Goal: Task Accomplishment & Management: Manage account settings

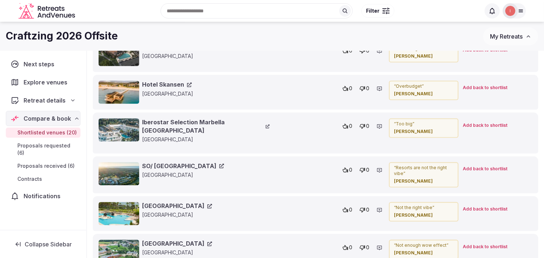
scroll to position [2684, 0]
click at [188, 87] on icon at bounding box center [189, 84] width 5 height 5
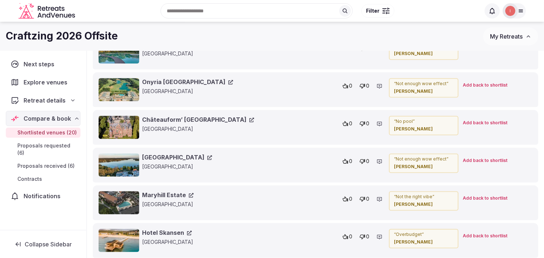
scroll to position [2523, 0]
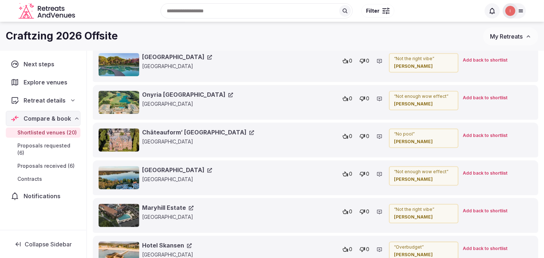
click at [233, 99] on link "Onyria Quinta da Marinha Hotel" at bounding box center [187, 95] width 91 height 8
click at [212, 59] on icon at bounding box center [209, 57] width 5 height 5
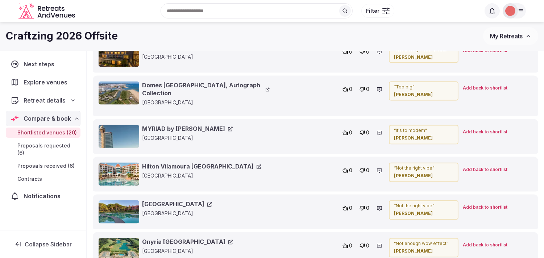
scroll to position [2321, 0]
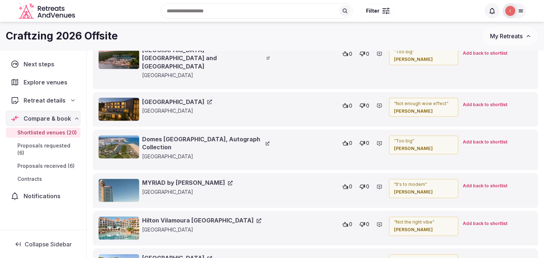
click at [212, 104] on icon at bounding box center [209, 102] width 5 height 5
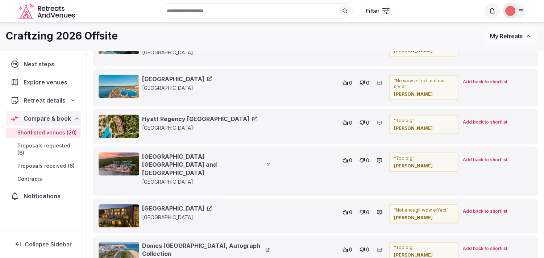
scroll to position [2201, 0]
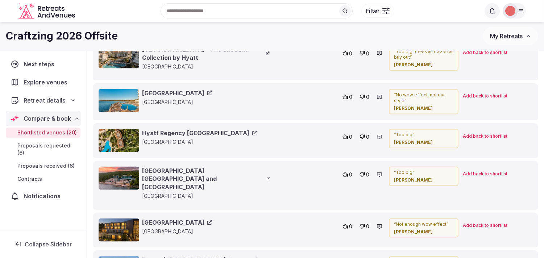
click at [192, 97] on link "Universal Hotel Marqués" at bounding box center [177, 93] width 70 height 8
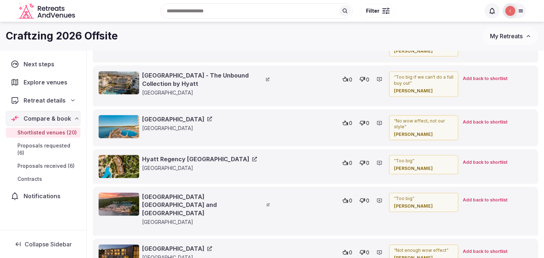
scroll to position [2160, 0]
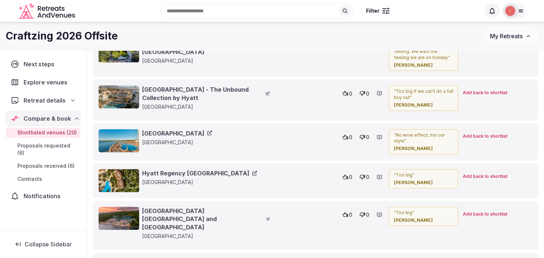
click at [202, 102] on link "La Zambra Resort - The Unbound Collection by Hyatt" at bounding box center [206, 94] width 128 height 16
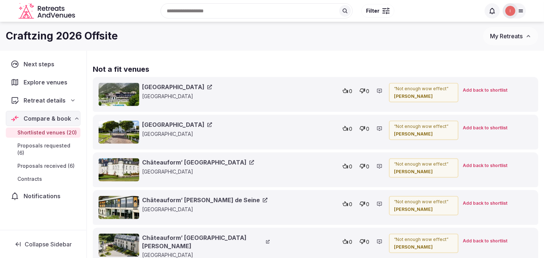
scroll to position [1879, 0]
click at [206, 129] on link "De Ruwenberg Hotel" at bounding box center [177, 125] width 70 height 8
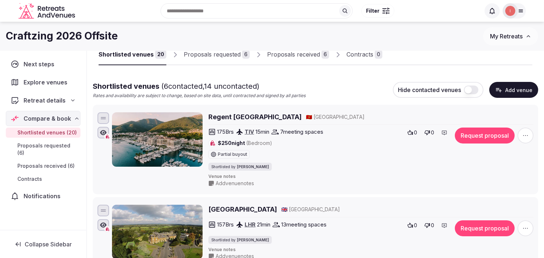
scroll to position [0, 0]
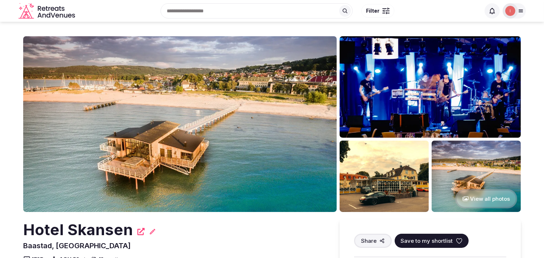
click at [309, 221] on div "Hotel Skansen" at bounding box center [174, 229] width 302 height 21
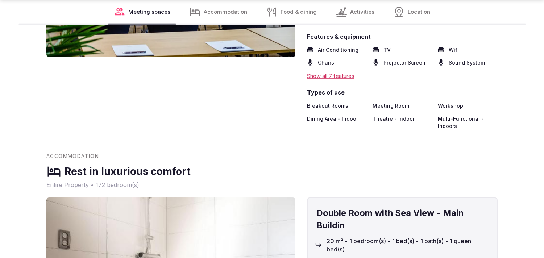
scroll to position [1127, 0]
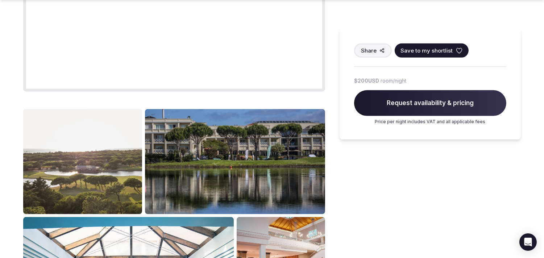
scroll to position [725, 0]
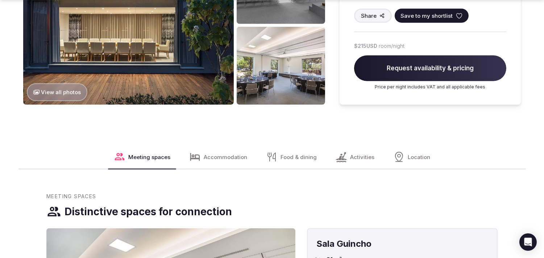
scroll to position [842, 0]
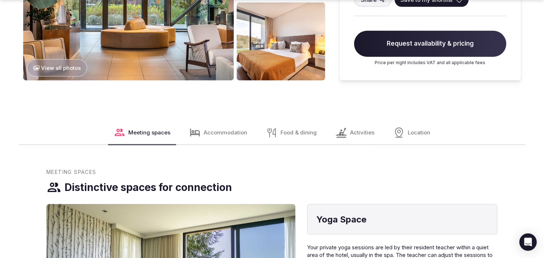
scroll to position [684, 0]
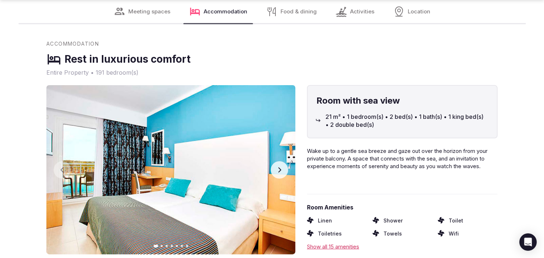
scroll to position [563, 0]
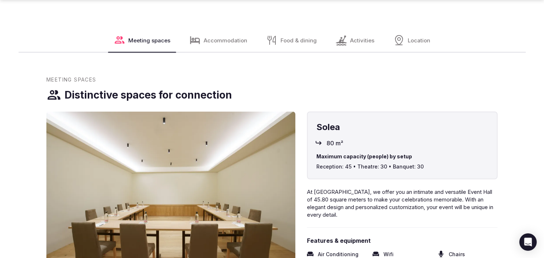
scroll to position [1043, 0]
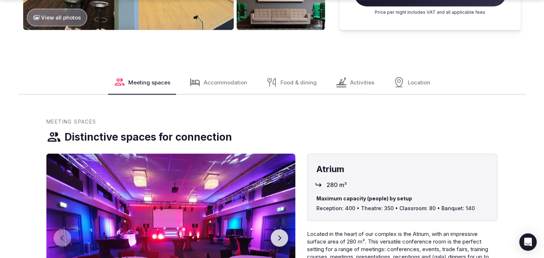
scroll to position [922, 0]
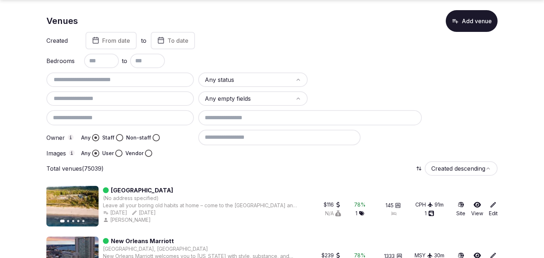
scroll to position [40, 0]
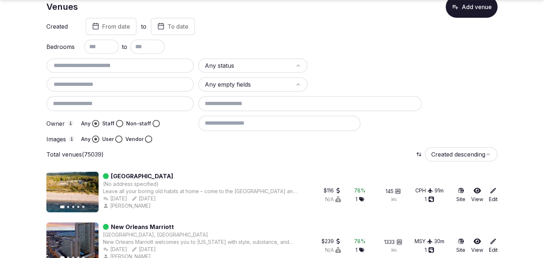
click at [99, 41] on input "text" at bounding box center [101, 46] width 35 height 14
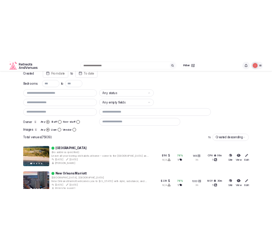
scroll to position [0, 0]
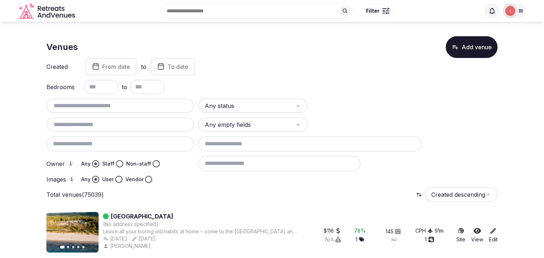
click at [105, 63] on span "From date" at bounding box center [116, 66] width 28 height 7
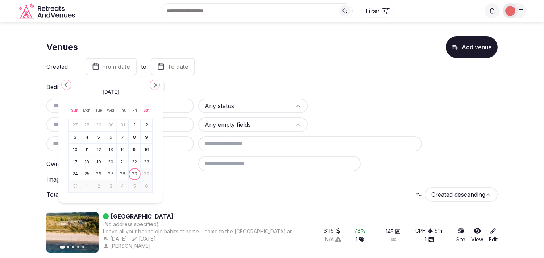
click at [262, 110] on html "Search Popular Destinations Toscana, Italy Riviera Maya, Mexico Indonesia, Bali…" at bounding box center [272, 129] width 544 height 258
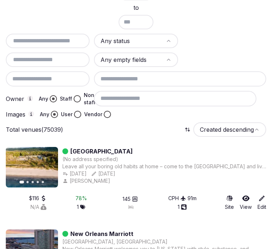
scroll to position [161, 0]
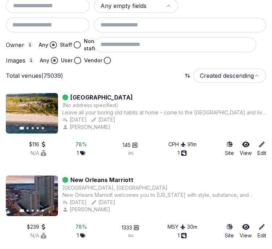
click at [160, 68] on div "Total venues (75039) Created descending" at bounding box center [136, 75] width 260 height 14
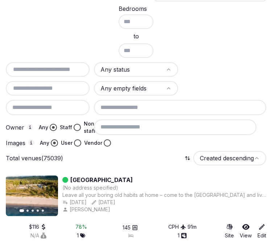
scroll to position [80, 0]
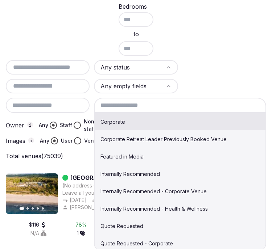
click at [175, 107] on input at bounding box center [180, 105] width 172 height 15
click at [47, 106] on div at bounding box center [48, 105] width 84 height 15
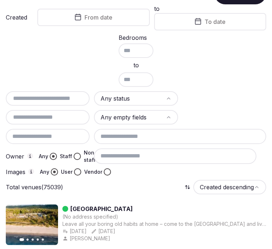
scroll to position [0, 0]
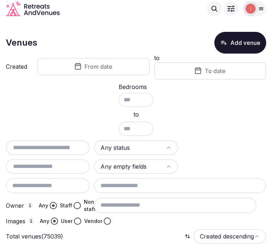
click at [101, 63] on span "From date" at bounding box center [98, 66] width 28 height 7
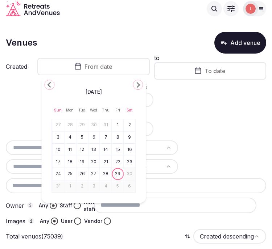
click at [46, 83] on icon "Go to the Previous Month" at bounding box center [49, 84] width 9 height 9
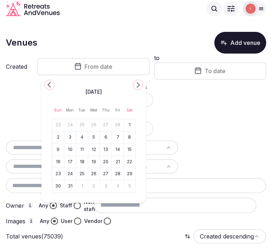
click at [46, 83] on icon "Go to the Previous Month" at bounding box center [49, 84] width 9 height 9
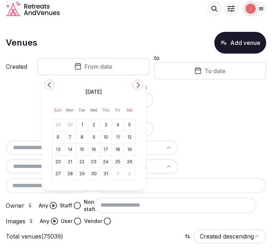
click at [46, 83] on icon "Go to the Previous Month" at bounding box center [49, 84] width 9 height 9
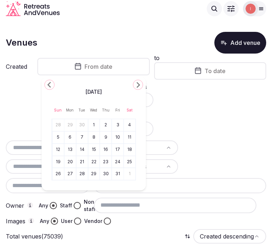
click at [46, 83] on icon "Go to the Previous Month" at bounding box center [49, 84] width 9 height 9
drag, startPoint x: 71, startPoint y: 124, endPoint x: 117, endPoint y: 109, distance: 48.5
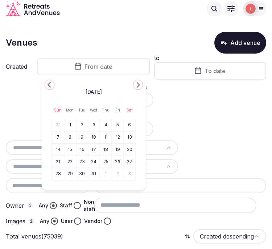
click at [71, 125] on button "1" at bounding box center [70, 125] width 10 height 11
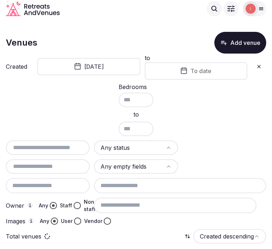
click at [183, 77] on button "To date" at bounding box center [196, 70] width 103 height 17
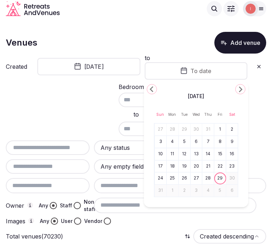
click at [150, 88] on icon "Go to the Previous Month" at bounding box center [151, 89] width 9 height 9
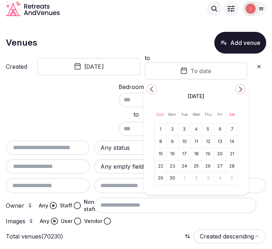
click at [150, 88] on icon "Go to the Previous Month" at bounding box center [151, 89] width 9 height 9
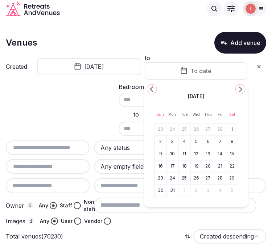
click at [150, 88] on icon "Go to the Previous Month" at bounding box center [151, 89] width 9 height 9
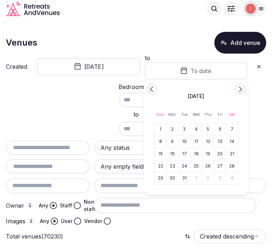
click at [150, 88] on icon "Go to the Previous Month" at bounding box center [151, 89] width 9 height 9
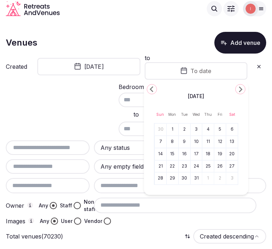
click at [150, 88] on icon "Go to the Previous Month" at bounding box center [151, 89] width 9 height 9
click at [159, 191] on button "30" at bounding box center [160, 191] width 10 height 11
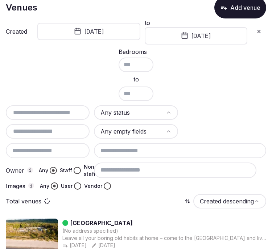
scroll to position [80, 0]
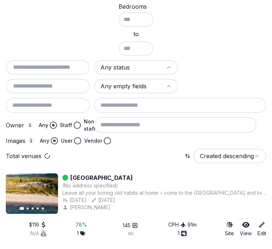
click at [139, 70] on html "Search Popular Destinations Toscana, Italy Riviera Maya, Mexico Indonesia, Bali…" at bounding box center [136, 44] width 272 height 249
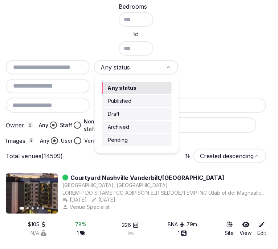
click at [149, 67] on html "Search Popular Destinations Toscana, Italy Riviera Maya, Mexico Indonesia, Bali…" at bounding box center [139, 44] width 278 height 249
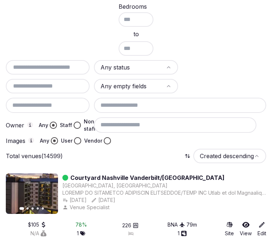
click at [151, 62] on html "Search Popular Destinations Toscana, Italy Riviera Maya, Mexico Indonesia, Bali…" at bounding box center [136, 44] width 272 height 249
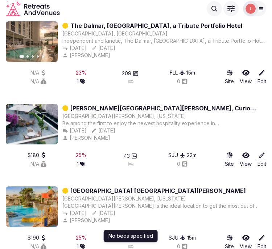
scroll to position [966, 0]
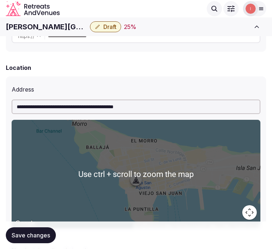
scroll to position [165, 0]
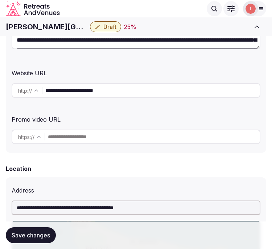
click at [95, 95] on input "**********" at bounding box center [152, 90] width 214 height 14
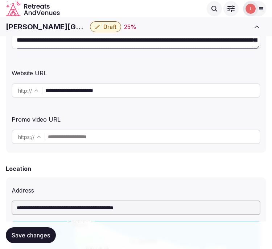
click at [95, 95] on input "**********" at bounding box center [152, 90] width 214 height 14
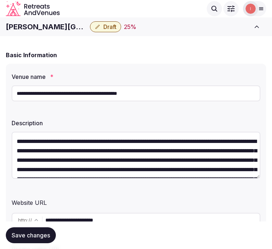
scroll to position [4, 0]
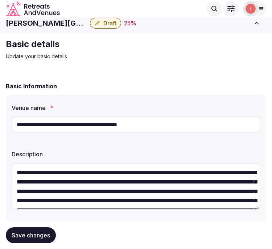
click at [35, 10] on icon "Retreats and Venues company logo" at bounding box center [33, 8] width 54 height 15
click at [36, 20] on h1 "Palacio Provincial San Juan, Curio Collection by Hilton" at bounding box center [46, 23] width 81 height 10
click at [36, 21] on h1 "Palacio Provincial San Juan, Curio Collection by Hilton" at bounding box center [46, 23] width 81 height 10
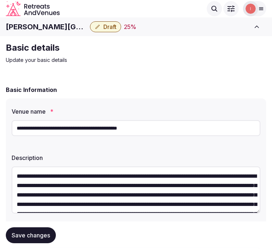
click at [25, 20] on div "Palacio Provincial San Juan, Curio Collection by Hilton Draft 25 % View draft A…" at bounding box center [136, 27] width 272 height 16
copy div "Palacio Provincial San Juan, Curio Collection by Hilton"
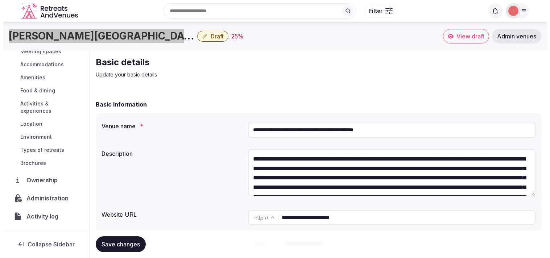
scroll to position [84, 0]
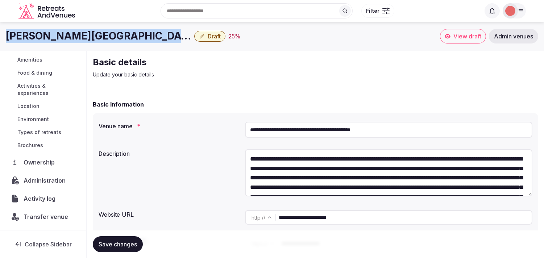
click at [41, 200] on span "Activity log" at bounding box center [41, 198] width 35 height 9
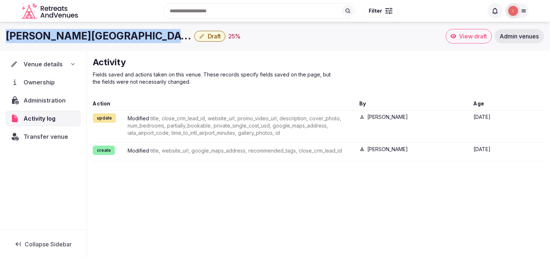
click at [26, 99] on span "Administration" at bounding box center [46, 100] width 45 height 9
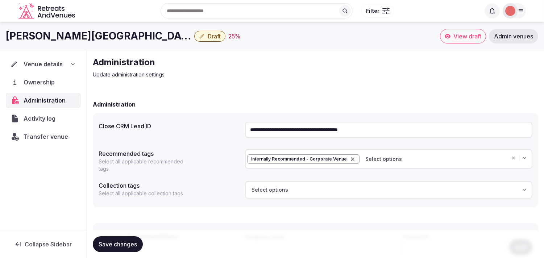
click at [48, 63] on span "Venue details" at bounding box center [43, 64] width 39 height 9
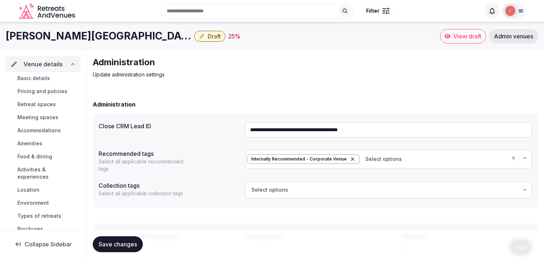
click at [46, 82] on span "Basic details" at bounding box center [33, 78] width 33 height 7
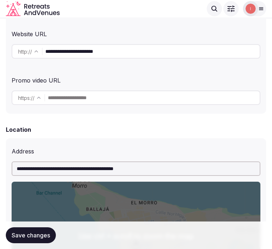
scroll to position [161, 0]
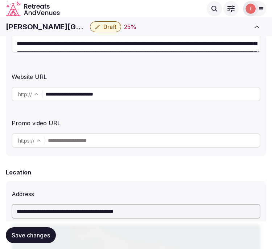
click at [92, 92] on input "**********" at bounding box center [152, 94] width 214 height 14
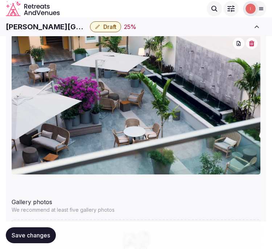
scroll to position [769, 0]
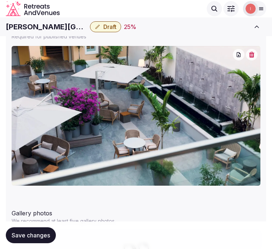
drag, startPoint x: 249, startPoint y: 47, endPoint x: 252, endPoint y: 50, distance: 4.1
click at [249, 47] on img at bounding box center [136, 116] width 249 height 140
click at [252, 50] on button "button" at bounding box center [252, 55] width 12 height 12
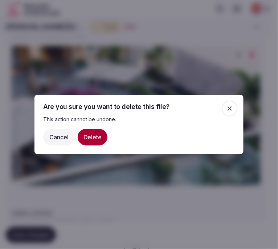
click at [99, 136] on button "Delete" at bounding box center [93, 137] width 30 height 17
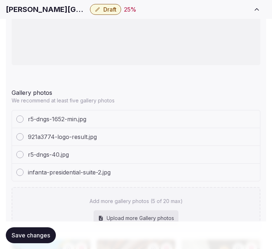
scroll to position [1050, 0]
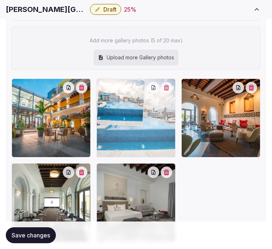
drag, startPoint x: 104, startPoint y: 169, endPoint x: 117, endPoint y: 109, distance: 61.2
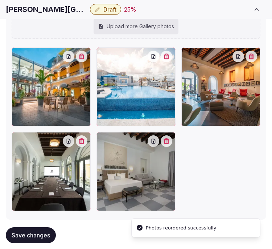
scroll to position [1091, 0]
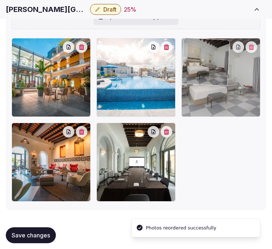
drag, startPoint x: 103, startPoint y: 131, endPoint x: 207, endPoint y: 74, distance: 118.1
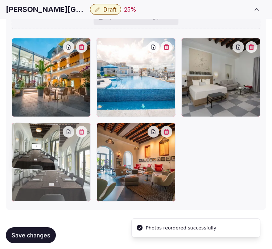
drag, startPoint x: 100, startPoint y: 129, endPoint x: 32, endPoint y: 129, distance: 68.5
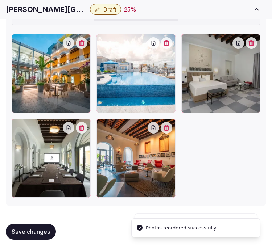
scroll to position [1096, 0]
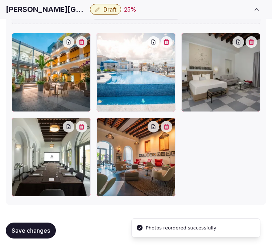
click at [34, 230] on span "Save changes" at bounding box center [31, 230] width 38 height 7
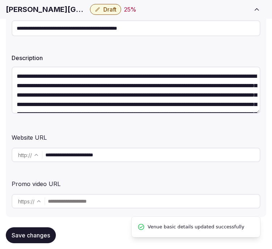
scroll to position [121, 0]
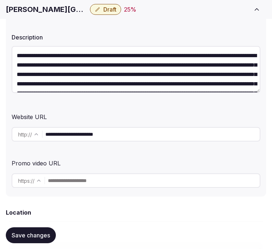
click at [29, 241] on button "Save changes" at bounding box center [31, 236] width 50 height 16
click at [101, 8] on button "Draft" at bounding box center [105, 9] width 31 height 11
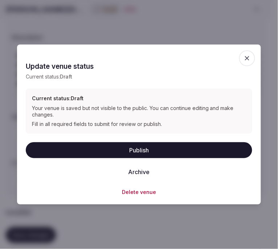
click at [171, 150] on button "Publish" at bounding box center [139, 150] width 226 height 16
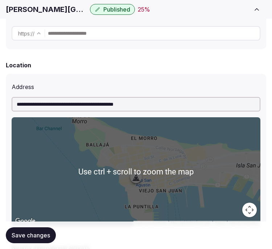
scroll to position [322, 0]
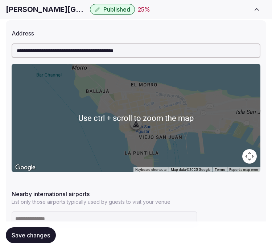
click at [38, 230] on button "Save changes" at bounding box center [31, 236] width 50 height 16
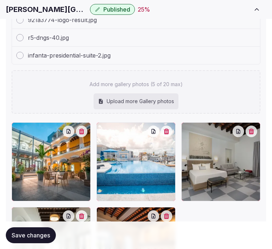
scroll to position [1096, 0]
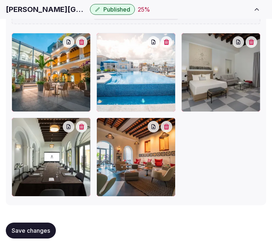
click at [33, 223] on button "Save changes" at bounding box center [31, 231] width 50 height 16
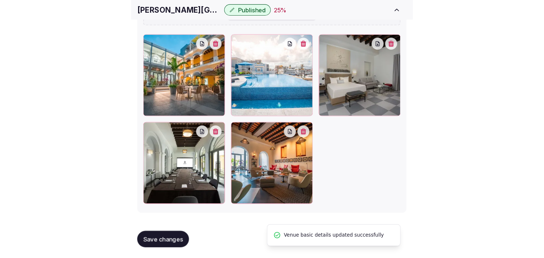
scroll to position [884, 0]
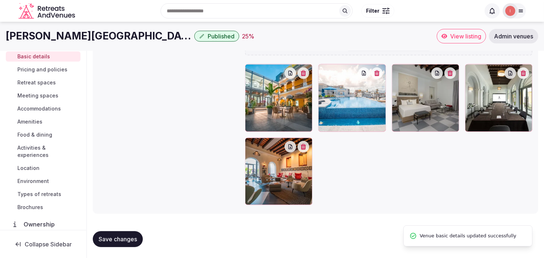
click at [31, 67] on span "Pricing and policies" at bounding box center [42, 69] width 50 height 7
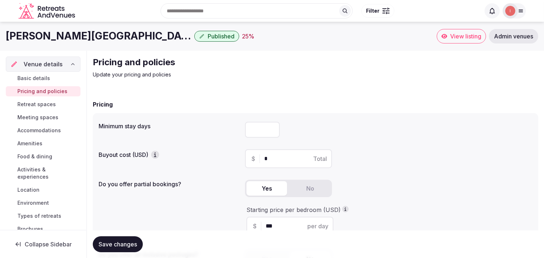
click at [36, 109] on link "Retreat spaces" at bounding box center [43, 104] width 75 height 10
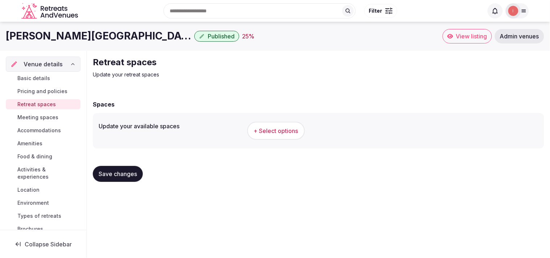
click at [266, 130] on span "+ Select options" at bounding box center [276, 131] width 45 height 8
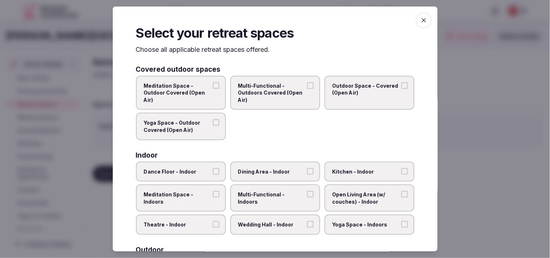
click at [277, 96] on label "Outdoor Space - Covered (Open Air)" at bounding box center [369, 92] width 90 height 34
click at [277, 88] on button "Outdoor Space - Covered (Open Air)" at bounding box center [404, 85] width 7 height 7
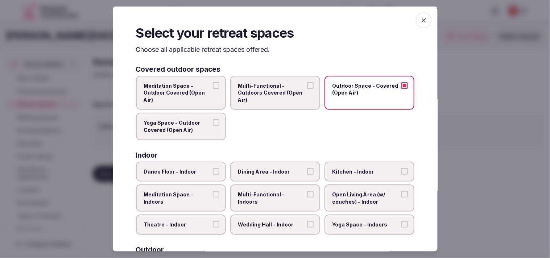
click at [206, 125] on span "Yoga Space - Outdoor Covered (Open Air)" at bounding box center [177, 126] width 67 height 14
click at [213, 125] on button "Yoga Space - Outdoor Covered (Open Air)" at bounding box center [216, 122] width 7 height 7
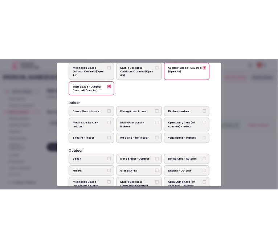
scroll to position [80, 0]
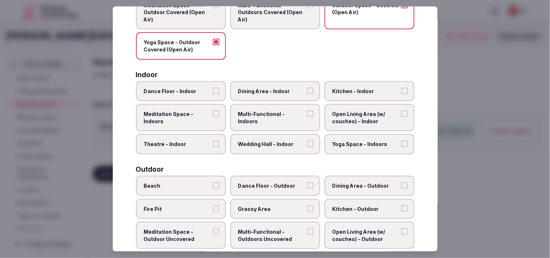
click at [277, 184] on span "Dining Area - Outdoor" at bounding box center [365, 185] width 67 height 7
click at [277, 184] on button "Dining Area - Outdoor" at bounding box center [404, 185] width 7 height 7
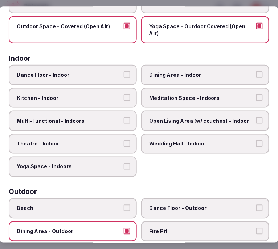
scroll to position [40, 0]
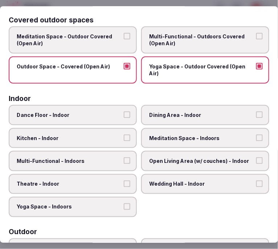
click at [248, 68] on span "Yoga Space - Outdoor Covered (Open Air)" at bounding box center [201, 70] width 105 height 14
click at [256, 68] on button "Yoga Space - Outdoor Covered (Open Air)" at bounding box center [259, 66] width 7 height 7
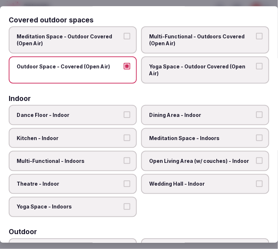
click at [256, 38] on button "Multi-Functional - Outdoors Covered (Open Air)" at bounding box center [259, 36] width 7 height 7
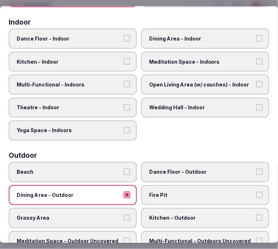
scroll to position [121, 0]
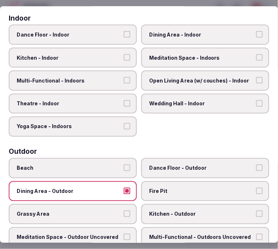
click at [178, 36] on span "Dining Area - Indoor" at bounding box center [201, 34] width 105 height 7
click at [256, 36] on button "Dining Area - Indoor" at bounding box center [259, 34] width 7 height 7
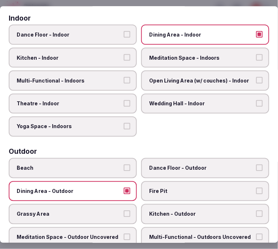
click at [112, 73] on label "Multi-Functional - Indoors" at bounding box center [73, 81] width 128 height 20
click at [124, 77] on button "Multi-Functional - Indoors" at bounding box center [127, 80] width 7 height 7
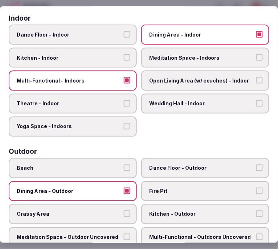
click at [111, 102] on span "Theatre - Indoor" at bounding box center [69, 103] width 105 height 7
click at [124, 102] on button "Theatre - Indoor" at bounding box center [127, 103] width 7 height 7
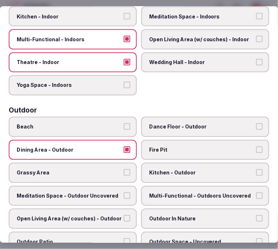
scroll to position [201, 0]
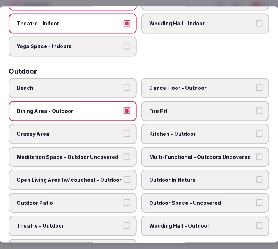
click at [113, 130] on span "Grassy Area" at bounding box center [69, 133] width 105 height 7
click at [124, 130] on button "Grassy Area" at bounding box center [127, 133] width 7 height 7
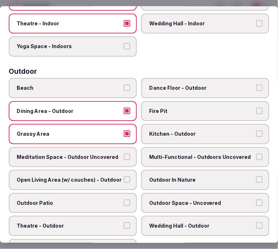
click at [124, 130] on button "Grassy Area" at bounding box center [127, 133] width 7 height 7
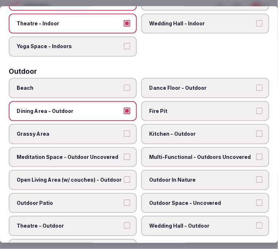
click at [224, 154] on span "Multi-Functional - Outdoors Uncovered" at bounding box center [201, 157] width 105 height 7
click at [256, 154] on button "Multi-Functional - Outdoors Uncovered" at bounding box center [259, 157] width 7 height 7
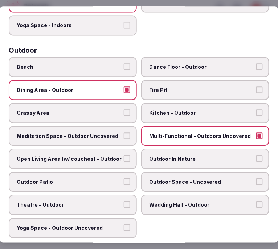
scroll to position [241, 0]
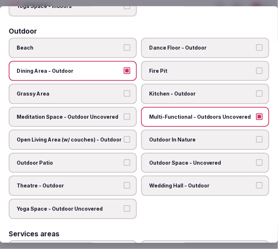
click at [170, 136] on label "Outdoor In Nature" at bounding box center [205, 140] width 128 height 20
click at [256, 137] on button "Outdoor In Nature" at bounding box center [259, 140] width 7 height 7
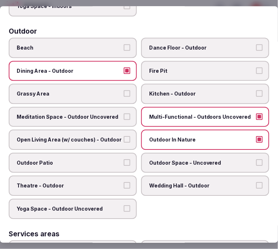
drag, startPoint x: 107, startPoint y: 153, endPoint x: 103, endPoint y: 153, distance: 4.0
click at [103, 159] on span "Outdoor Patio" at bounding box center [69, 162] width 105 height 7
click at [124, 159] on button "Outdoor Patio" at bounding box center [127, 162] width 7 height 7
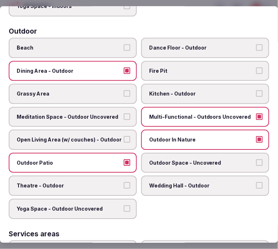
click at [106, 137] on span "Open Living Area (w/ couches) - Outdoor" at bounding box center [69, 140] width 105 height 7
click at [124, 137] on button "Open Living Area (w/ couches) - Outdoor" at bounding box center [127, 140] width 7 height 7
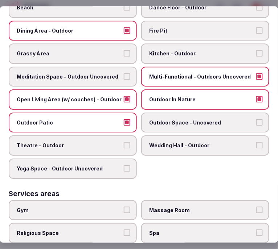
scroll to position [322, 0]
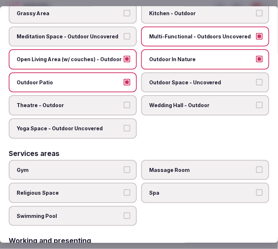
click at [108, 206] on label "Swimming Pool" at bounding box center [73, 216] width 128 height 20
click at [124, 213] on button "Swimming Pool" at bounding box center [127, 216] width 7 height 7
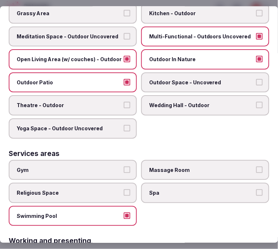
click at [126, 167] on button "Gym" at bounding box center [127, 170] width 7 height 7
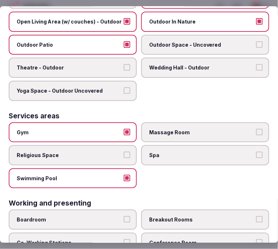
scroll to position [403, 0]
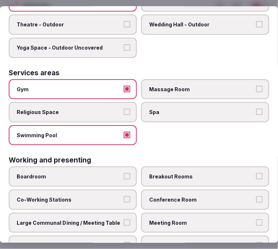
click at [175, 213] on label "Meeting Room" at bounding box center [205, 223] width 128 height 20
click at [256, 220] on button "Meeting Room" at bounding box center [259, 223] width 7 height 7
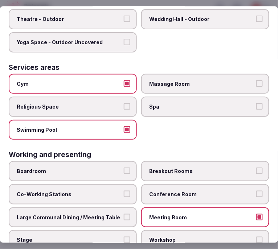
scroll to position [409, 0]
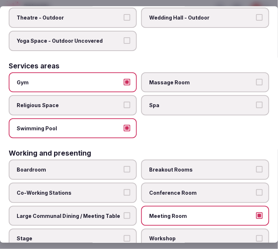
click at [111, 206] on label "Large Communal Dining / Meeting Table" at bounding box center [73, 216] width 128 height 20
click at [124, 213] on button "Large Communal Dining / Meeting Table" at bounding box center [127, 216] width 7 height 7
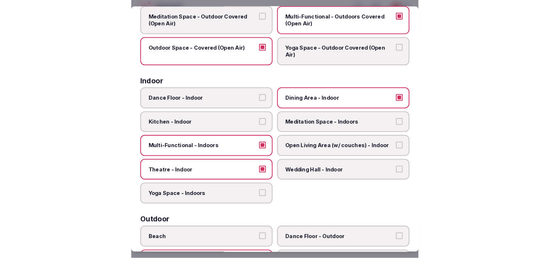
scroll to position [7, 0]
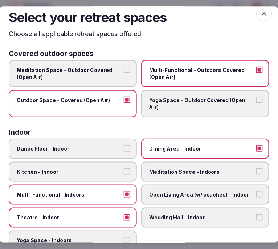
click at [262, 13] on icon "button" at bounding box center [264, 13] width 4 height 4
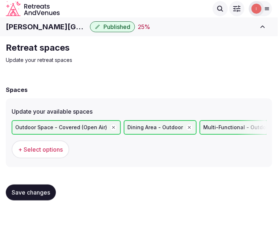
click at [42, 191] on span "Save changes" at bounding box center [31, 192] width 38 height 7
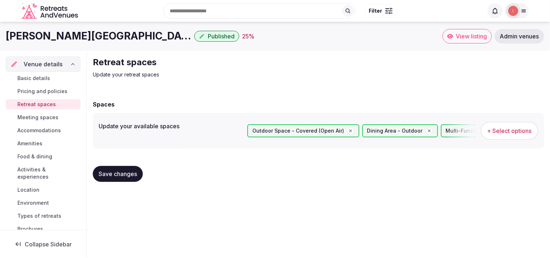
click at [132, 176] on span "Save changes" at bounding box center [118, 173] width 38 height 7
click at [132, 176] on div "Saving..." at bounding box center [115, 174] width 45 height 16
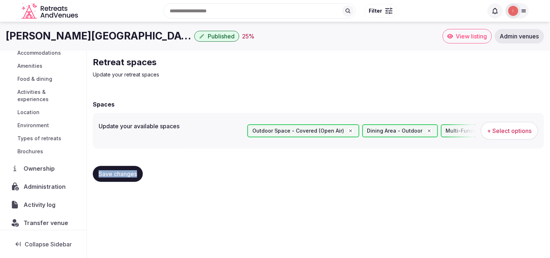
scroll to position [80, 0]
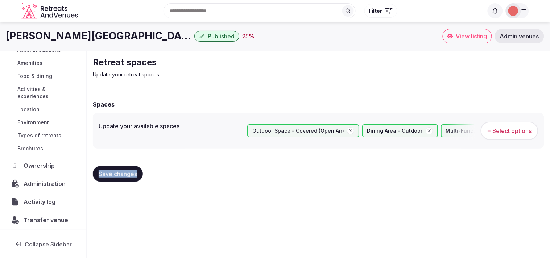
click at [133, 173] on span "Save changes" at bounding box center [118, 173] width 38 height 7
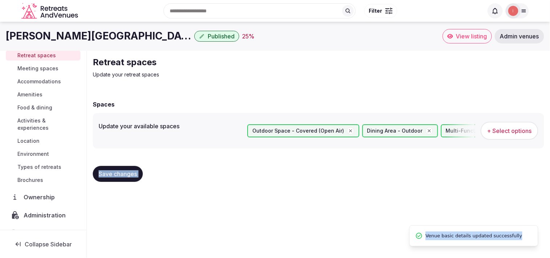
scroll to position [0, 0]
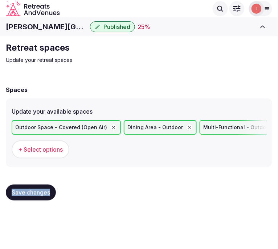
click at [30, 194] on span "Save changes" at bounding box center [31, 192] width 38 height 7
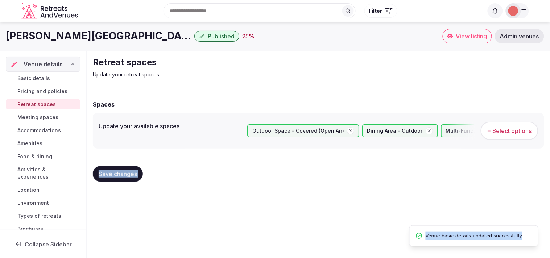
click at [46, 112] on link "Meeting spaces" at bounding box center [43, 117] width 75 height 10
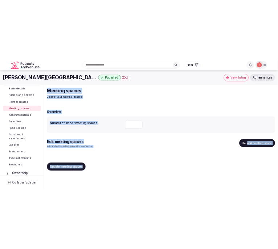
scroll to position [40, 0]
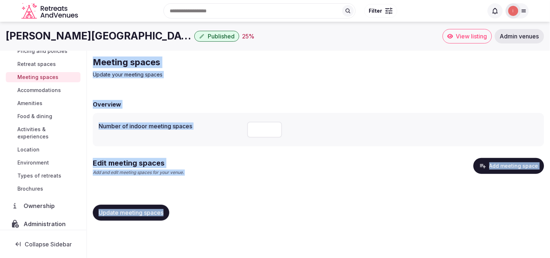
click at [277, 169] on button "Add meeting space" at bounding box center [508, 166] width 71 height 16
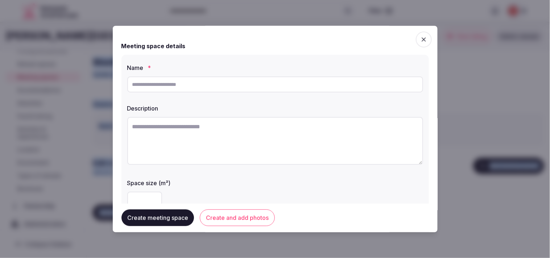
click at [277, 39] on span "button" at bounding box center [424, 40] width 16 height 16
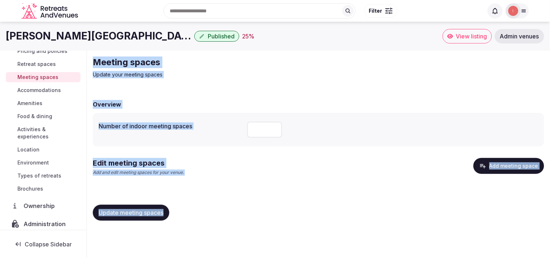
click at [255, 130] on input "number" at bounding box center [264, 130] width 35 height 16
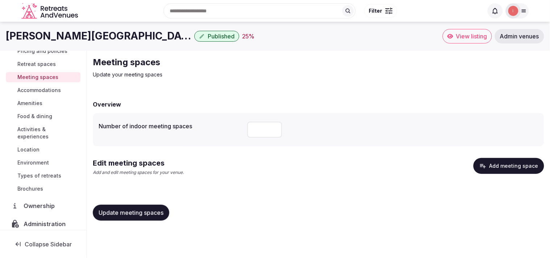
type input "*"
click at [136, 214] on span "Update meeting spaces" at bounding box center [131, 212] width 65 height 7
click at [137, 211] on span "Update meeting spaces" at bounding box center [131, 212] width 65 height 7
click at [277, 172] on button "Add meeting space" at bounding box center [508, 166] width 71 height 16
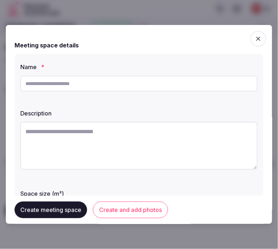
click at [129, 74] on div at bounding box center [138, 84] width 237 height 22
click at [133, 86] on input "text" at bounding box center [138, 84] width 237 height 16
paste input "**********"
type input "**********"
click at [103, 139] on textarea at bounding box center [138, 146] width 237 height 48
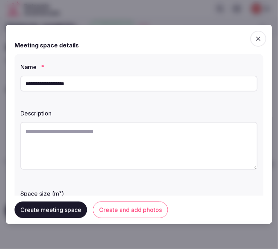
paste textarea "**********"
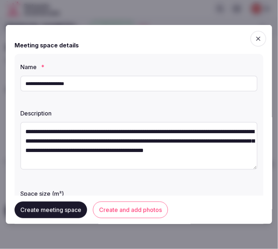
scroll to position [13, 0]
type textarea "**********"
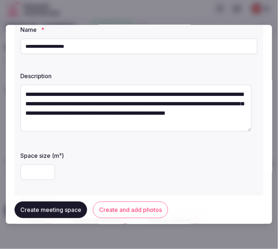
scroll to position [80, 0]
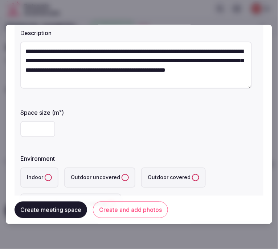
click at [37, 128] on input "number" at bounding box center [37, 129] width 35 height 16
type input "**"
click at [49, 176] on button "Indoor" at bounding box center [48, 177] width 7 height 7
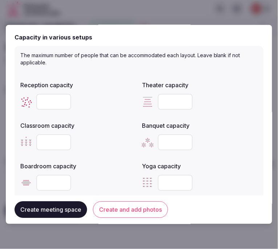
scroll to position [322, 0]
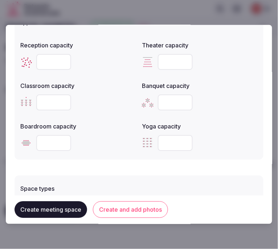
click at [54, 140] on input "number" at bounding box center [53, 143] width 35 height 16
type input "**"
click at [115, 160] on form "**********" at bounding box center [138, 26] width 249 height 628
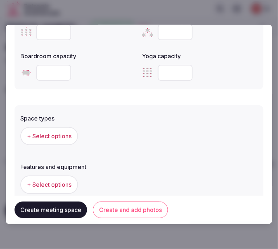
scroll to position [443, 0]
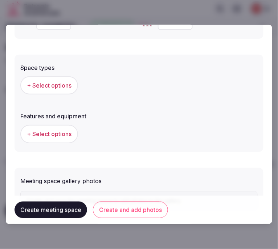
click at [49, 87] on span "+ Select options" at bounding box center [49, 86] width 45 height 8
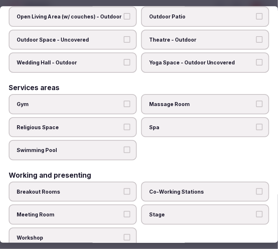
click at [132, 205] on label "Meeting Room" at bounding box center [73, 215] width 128 height 20
click at [130, 212] on button "Meeting Room" at bounding box center [127, 215] width 7 height 7
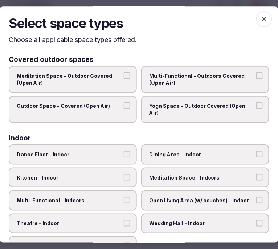
scroll to position [0, 0]
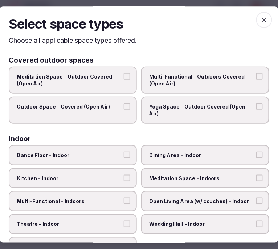
click at [190, 75] on span "Multi-Functional - Outdoors Covered (Open Air)" at bounding box center [201, 80] width 105 height 14
click at [256, 75] on button "Multi-Functional - Outdoors Covered (Open Air)" at bounding box center [259, 76] width 7 height 7
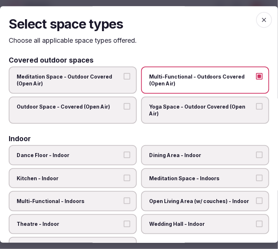
click at [124, 103] on button "Outdoor Space - Covered (Open Air)" at bounding box center [127, 106] width 7 height 7
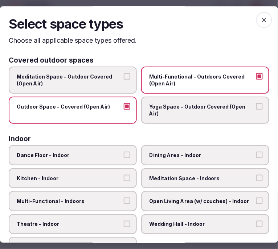
click at [173, 84] on span "Multi-Functional - Outdoors Covered (Open Air)" at bounding box center [201, 80] width 105 height 14
click at [256, 80] on button "Multi-Functional - Outdoors Covered (Open Air)" at bounding box center [259, 76] width 7 height 7
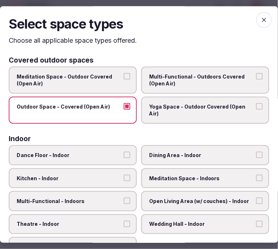
click at [125, 106] on button "Outdoor Space - Covered (Open Air)" at bounding box center [127, 106] width 7 height 7
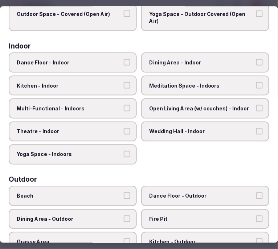
scroll to position [80, 0]
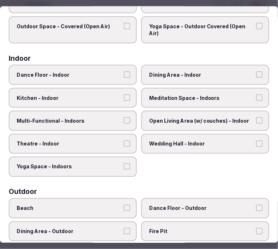
click at [195, 74] on span "Dining Area - Indoor" at bounding box center [201, 74] width 105 height 7
click at [256, 74] on button "Dining Area - Indoor" at bounding box center [259, 74] width 7 height 7
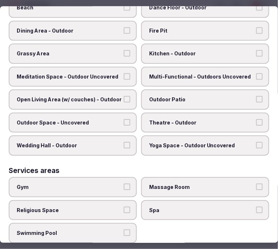
scroll to position [322, 0]
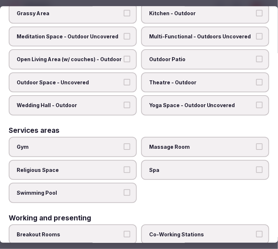
click at [111, 144] on span "Gym" at bounding box center [69, 147] width 105 height 7
click at [124, 144] on button "Gym" at bounding box center [127, 147] width 7 height 7
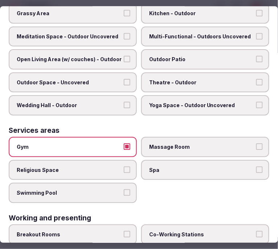
click at [111, 144] on span "Gym" at bounding box center [69, 147] width 105 height 7
click at [124, 144] on button "Gym" at bounding box center [127, 147] width 7 height 7
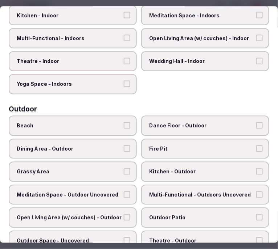
scroll to position [0, 0]
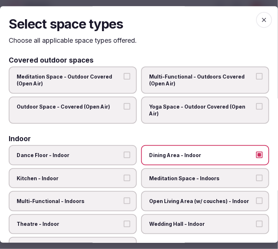
click at [260, 20] on icon "button" at bounding box center [263, 19] width 7 height 7
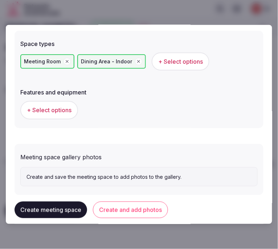
scroll to position [477, 0]
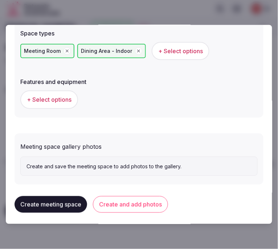
click at [62, 100] on span "+ Select options" at bounding box center [49, 100] width 45 height 8
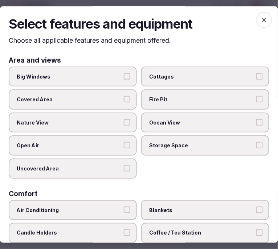
click at [111, 80] on span "Big Windows" at bounding box center [69, 76] width 105 height 7
click at [124, 80] on button "Big Windows" at bounding box center [127, 76] width 7 height 7
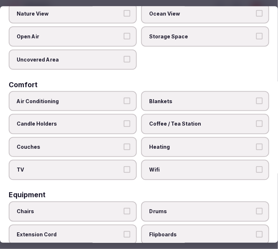
scroll to position [121, 0]
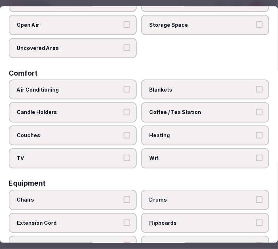
click at [115, 80] on label "Air Conditioning" at bounding box center [73, 90] width 128 height 20
click at [124, 86] on button "Air Conditioning" at bounding box center [127, 89] width 7 height 7
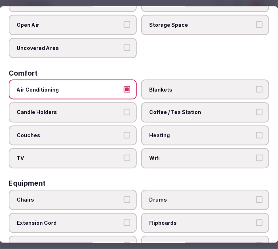
click at [167, 149] on label "Wifi" at bounding box center [205, 159] width 128 height 20
click at [256, 155] on button "Wifi" at bounding box center [259, 158] width 7 height 7
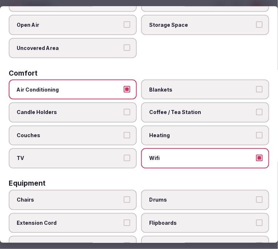
click at [182, 109] on span "Coffee / Tea Station" at bounding box center [201, 112] width 105 height 7
click at [256, 109] on button "Coffee / Tea Station" at bounding box center [259, 112] width 7 height 7
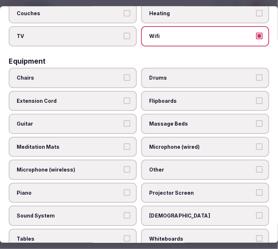
scroll to position [282, 0]
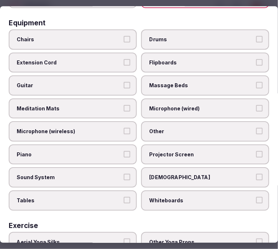
click at [115, 36] on span "Chairs" at bounding box center [69, 39] width 105 height 7
click at [124, 36] on button "Chairs" at bounding box center [127, 39] width 7 height 7
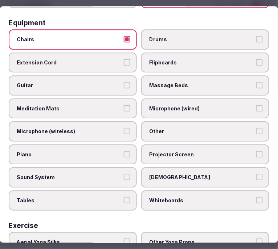
click at [182, 151] on span "Projector Screen" at bounding box center [201, 154] width 105 height 7
click at [256, 151] on button "Projector Screen" at bounding box center [259, 154] width 7 height 7
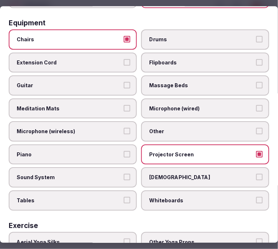
click at [170, 128] on span "Other" at bounding box center [201, 131] width 105 height 7
click at [256, 128] on button "Other" at bounding box center [259, 131] width 7 height 7
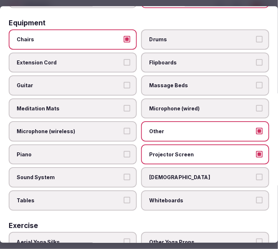
click at [104, 191] on label "Tables" at bounding box center [73, 201] width 128 height 20
click at [124, 197] on button "Tables" at bounding box center [127, 200] width 7 height 7
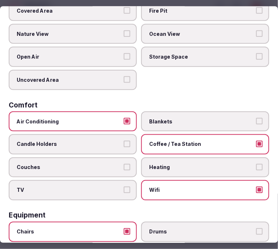
scroll to position [0, 0]
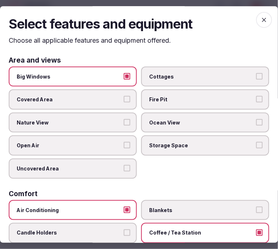
click at [260, 17] on icon "button" at bounding box center [263, 19] width 7 height 7
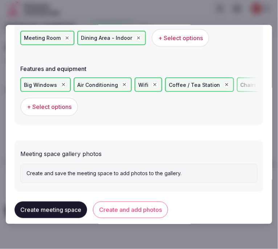
scroll to position [497, 0]
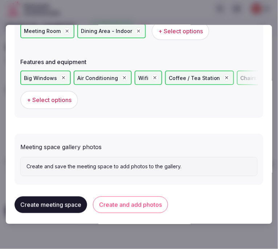
click at [150, 204] on button "Create and add photos" at bounding box center [130, 205] width 75 height 17
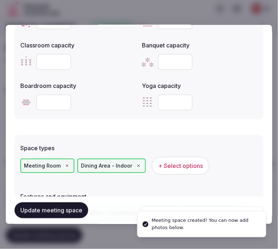
scroll to position [563, 0]
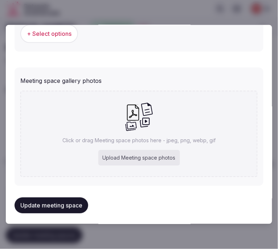
click at [143, 161] on div "Upload Meeting space photos" at bounding box center [139, 158] width 82 height 16
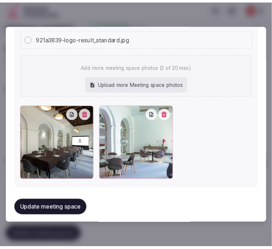
scroll to position [626, 0]
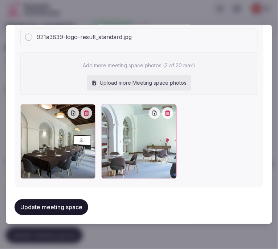
click at [71, 200] on button "Update meeting space" at bounding box center [51, 208] width 74 height 16
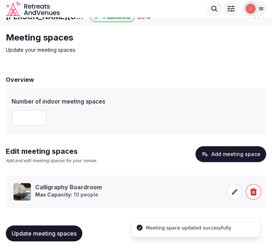
scroll to position [13, 0]
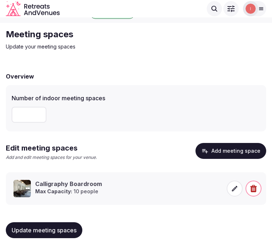
click at [35, 228] on span "Update meeting spaces" at bounding box center [44, 230] width 65 height 7
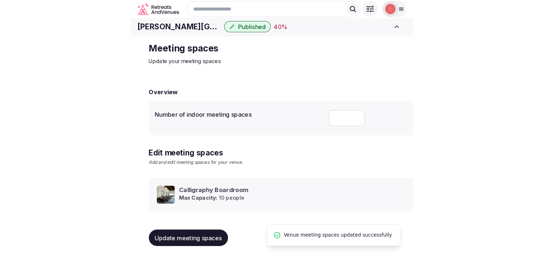
scroll to position [7, 0]
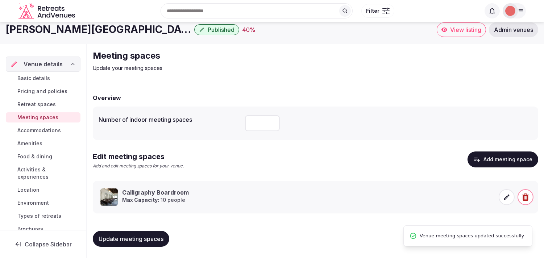
click at [52, 129] on span "Accommodations" at bounding box center [38, 130] width 43 height 7
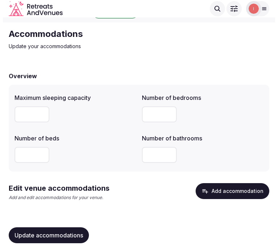
scroll to position [22, 0]
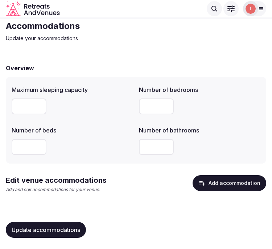
click at [214, 188] on button "Add accommodation" at bounding box center [229, 183] width 74 height 16
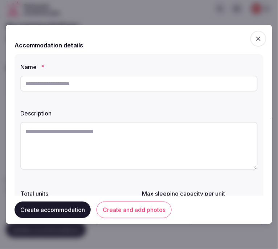
click at [125, 84] on input "text" at bounding box center [138, 84] width 237 height 16
paste input "**********"
type input "**********"
click at [109, 143] on textarea at bounding box center [138, 146] width 237 height 48
paste textarea "**********"
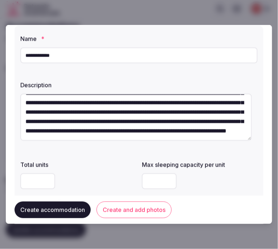
scroll to position [40, 0]
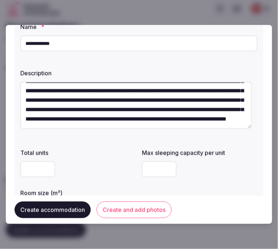
type textarea "**********"
click at [161, 163] on input "number" at bounding box center [159, 170] width 35 height 16
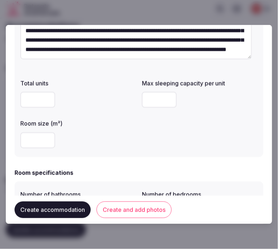
scroll to position [121, 0]
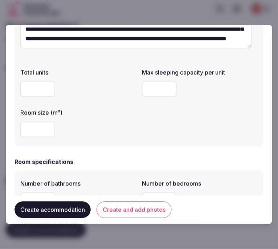
click at [155, 90] on input "number" at bounding box center [159, 89] width 35 height 16
type input "*"
click at [37, 129] on input "number" at bounding box center [37, 130] width 35 height 16
click at [86, 165] on div "Room specifications" at bounding box center [138, 162] width 249 height 9
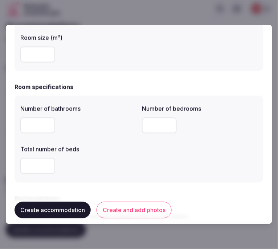
scroll to position [201, 0]
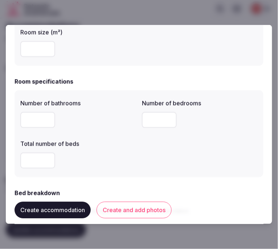
click at [30, 121] on input "number" at bounding box center [37, 120] width 35 height 16
type input "*"
drag, startPoint x: 169, startPoint y: 122, endPoint x: 153, endPoint y: 120, distance: 15.3
click at [166, 122] on input "number" at bounding box center [159, 120] width 35 height 16
click at [153, 120] on input "*" at bounding box center [159, 120] width 35 height 16
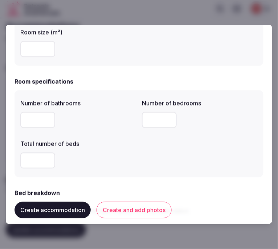
type input "*"
click at [40, 161] on input "*" at bounding box center [37, 161] width 35 height 16
type input "*"
click at [72, 155] on div "*" at bounding box center [78, 161] width 116 height 16
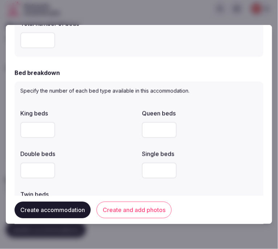
click at [28, 133] on input "number" at bounding box center [37, 130] width 35 height 16
type input "*"
click at [91, 137] on div "*" at bounding box center [78, 130] width 116 height 16
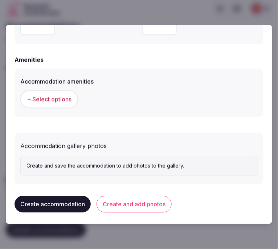
scroll to position [699, 0]
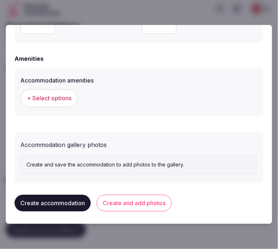
click at [61, 97] on span "+ Select options" at bounding box center [49, 99] width 45 height 8
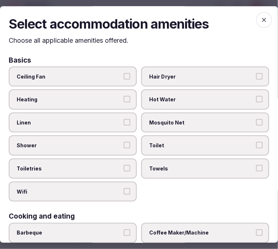
click at [112, 77] on span "Ceiling Fan" at bounding box center [69, 76] width 105 height 7
click at [124, 77] on button "Ceiling Fan" at bounding box center [127, 76] width 7 height 7
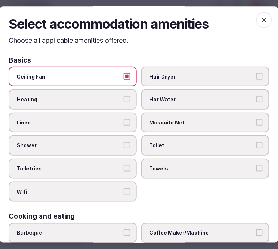
click at [116, 77] on span "Ceiling Fan" at bounding box center [69, 76] width 105 height 7
click at [124, 77] on button "Ceiling Fan" at bounding box center [127, 76] width 7 height 7
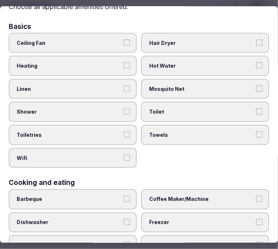
scroll to position [80, 0]
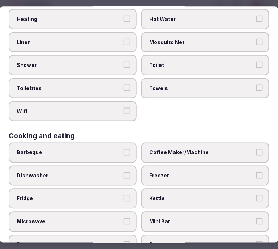
click at [127, 110] on button "Wifi" at bounding box center [127, 111] width 7 height 7
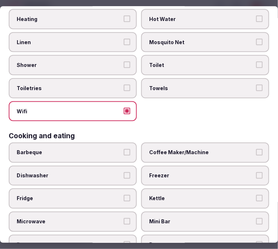
click at [195, 86] on span "Towels" at bounding box center [201, 88] width 105 height 7
click at [256, 86] on button "Towels" at bounding box center [259, 88] width 7 height 7
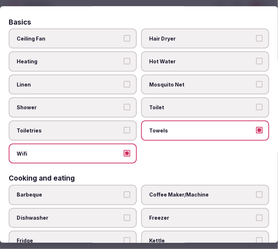
scroll to position [0, 0]
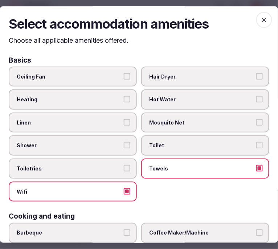
click at [91, 74] on span "Ceiling Fan" at bounding box center [69, 76] width 105 height 7
click at [124, 74] on button "Ceiling Fan" at bounding box center [127, 76] width 7 height 7
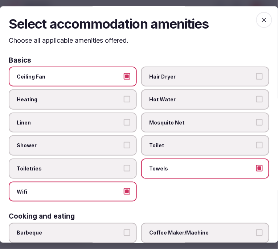
click at [124, 73] on button "Ceiling Fan" at bounding box center [127, 76] width 7 height 7
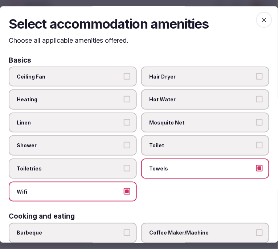
click at [118, 119] on span "Linen" at bounding box center [69, 122] width 105 height 7
click at [124, 119] on button "Linen" at bounding box center [127, 122] width 7 height 7
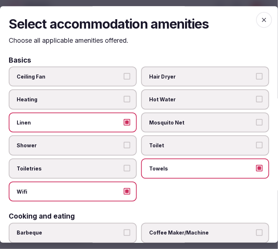
click at [125, 137] on label "Shower" at bounding box center [73, 146] width 128 height 20
click at [125, 142] on button "Shower" at bounding box center [127, 145] width 7 height 7
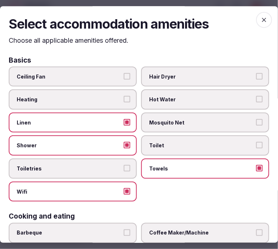
click at [118, 165] on span "Toiletries" at bounding box center [69, 168] width 105 height 7
click at [124, 165] on button "Toiletries" at bounding box center [127, 168] width 7 height 7
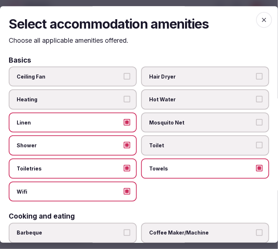
click at [169, 142] on span "Toilet" at bounding box center [201, 145] width 105 height 7
click at [256, 142] on button "Toilet" at bounding box center [259, 145] width 7 height 7
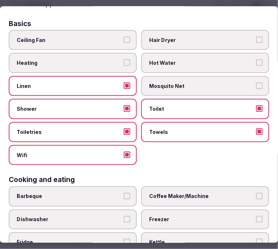
scroll to position [80, 0]
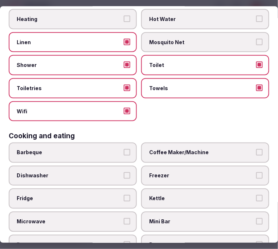
click at [188, 149] on span "Coffee Maker/Machine" at bounding box center [201, 152] width 105 height 7
click at [256, 149] on button "Coffee Maker/Machine" at bounding box center [259, 152] width 7 height 7
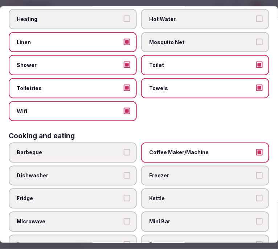
click at [175, 219] on span "Mini Bar" at bounding box center [201, 222] width 105 height 7
click at [256, 219] on button "Mini Bar" at bounding box center [259, 222] width 7 height 7
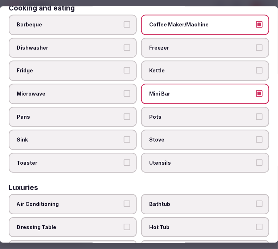
scroll to position [201, 0]
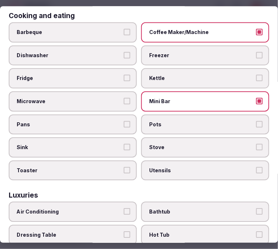
click at [87, 75] on span "Fridge" at bounding box center [69, 78] width 105 height 7
click at [124, 75] on button "Fridge" at bounding box center [127, 78] width 7 height 7
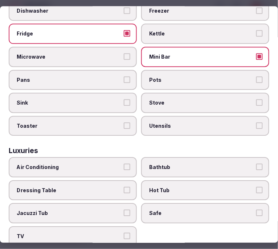
scroll to position [322, 0]
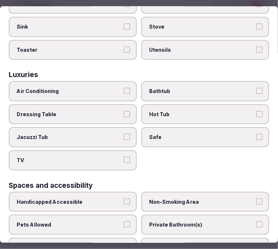
click at [103, 88] on span "Air Conditioning" at bounding box center [69, 91] width 105 height 7
click at [124, 88] on button "Air Conditioning" at bounding box center [127, 91] width 7 height 7
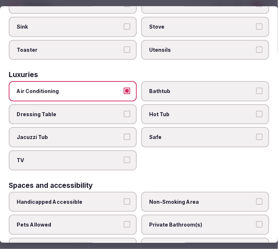
click at [158, 152] on div "Air Conditioning Bathtub Dressing Table Hot Tub Jacuzzi Tub Safe TV" at bounding box center [139, 126] width 260 height 89
click at [132, 153] on label "TV" at bounding box center [73, 160] width 128 height 20
click at [130, 157] on button "TV" at bounding box center [127, 160] width 7 height 7
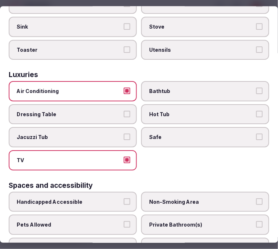
click at [170, 131] on label "Safe" at bounding box center [205, 138] width 128 height 20
click at [256, 134] on button "Safe" at bounding box center [259, 137] width 7 height 7
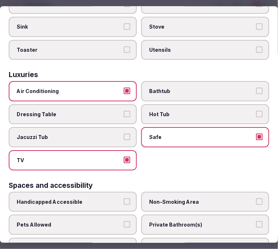
click at [198, 88] on span "Bathtub" at bounding box center [201, 91] width 105 height 7
click at [256, 88] on button "Bathtub" at bounding box center [259, 91] width 7 height 7
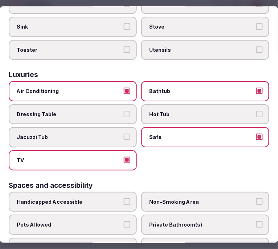
click at [256, 88] on button "Bathtub" at bounding box center [259, 91] width 7 height 7
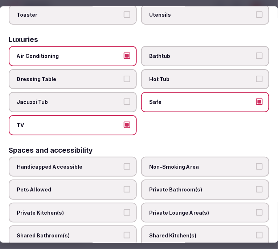
scroll to position [403, 0]
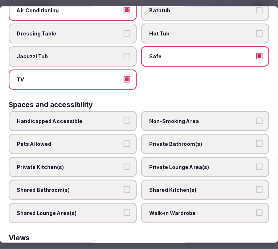
click at [207, 141] on span "Private Bathroom(s)" at bounding box center [201, 144] width 105 height 7
click at [256, 141] on button "Private Bathroom(s)" at bounding box center [259, 144] width 7 height 7
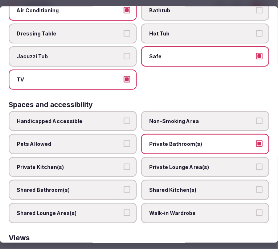
click at [203, 157] on label "Private Lounge Area(s)" at bounding box center [205, 167] width 128 height 20
click at [256, 164] on button "Private Lounge Area(s)" at bounding box center [259, 167] width 7 height 7
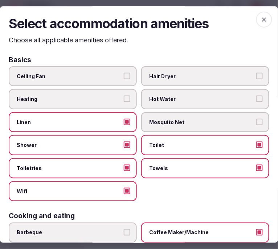
scroll to position [0, 0]
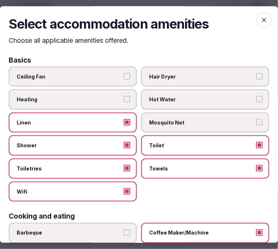
click at [260, 19] on icon "button" at bounding box center [263, 19] width 7 height 7
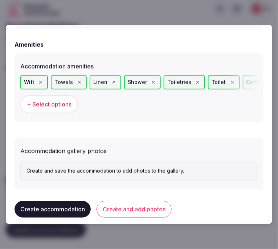
scroll to position [719, 0]
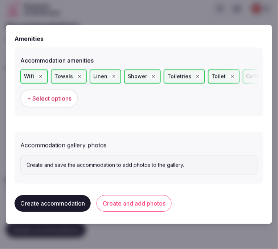
click at [143, 201] on button "Create and add photos" at bounding box center [133, 204] width 75 height 17
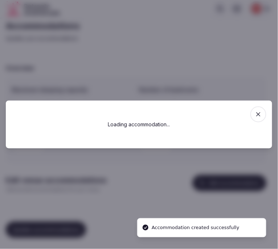
scroll to position [0, 0]
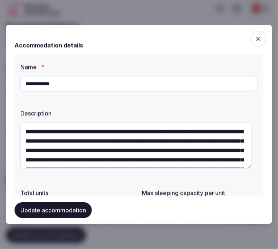
click at [77, 207] on button "Update accommodation" at bounding box center [52, 211] width 77 height 16
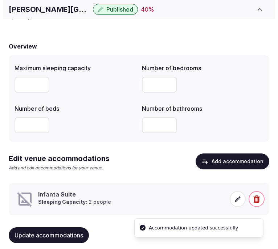
scroll to position [54, 0]
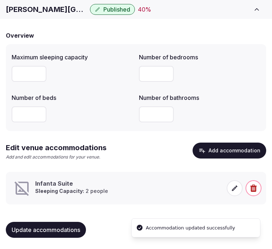
click at [227, 191] on span at bounding box center [234, 188] width 16 height 16
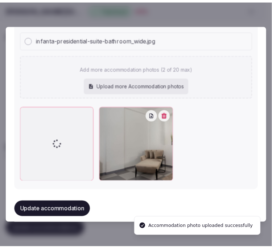
scroll to position [848, 0]
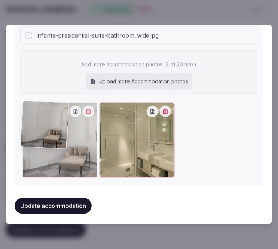
drag, startPoint x: 104, startPoint y: 106, endPoint x: 48, endPoint y: 115, distance: 57.2
click at [48, 115] on div at bounding box center [59, 140] width 75 height 75
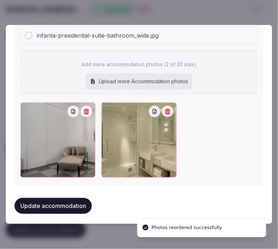
click at [72, 200] on button "Update accommodation" at bounding box center [52, 206] width 77 height 16
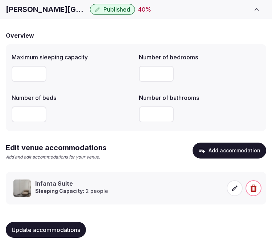
click at [63, 231] on span "Update accommodations" at bounding box center [46, 229] width 68 height 7
click at [65, 233] on span "Update accommodations" at bounding box center [46, 229] width 68 height 7
click at [62, 228] on span "Update accommodations" at bounding box center [46, 229] width 68 height 7
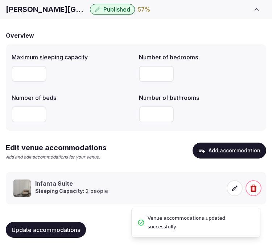
drag, startPoint x: 61, startPoint y: 229, endPoint x: 63, endPoint y: 226, distance: 3.9
click at [61, 229] on span "Update accommodations" at bounding box center [46, 229] width 68 height 7
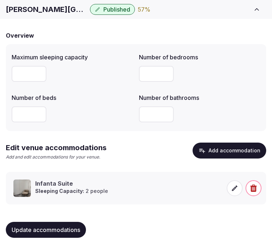
click at [64, 225] on button "Update accommodations" at bounding box center [46, 230] width 80 height 16
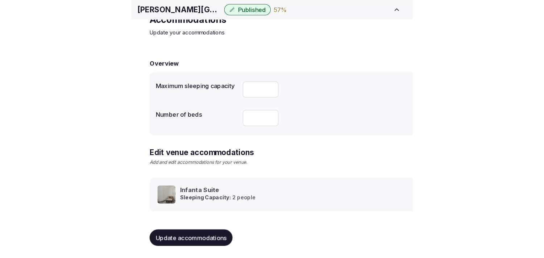
scroll to position [34, 0]
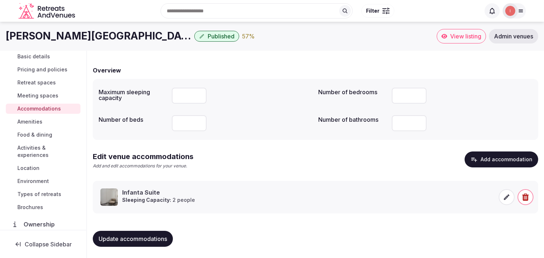
click at [38, 122] on span "Amenities" at bounding box center [29, 121] width 25 height 7
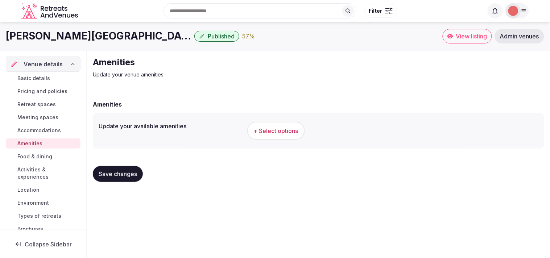
click at [268, 133] on span "+ Select options" at bounding box center [276, 131] width 45 height 8
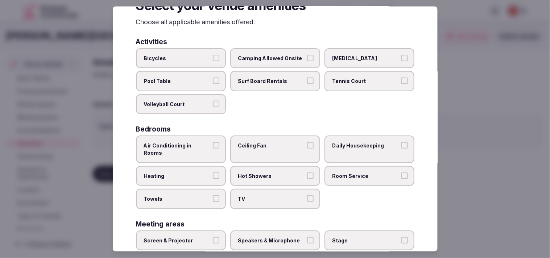
scroll to position [40, 0]
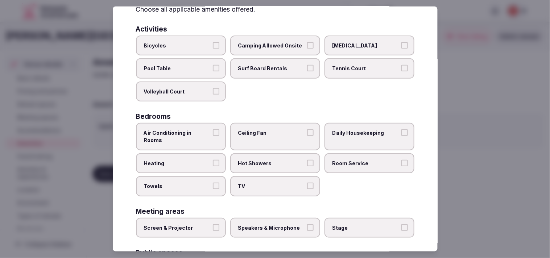
click at [224, 132] on div "Air Conditioning in Rooms Ceiling Fan Daily Housekeeping Heating Hot Showers Ro…" at bounding box center [275, 159] width 278 height 73
click at [277, 159] on span "Room Service" at bounding box center [365, 162] width 67 height 7
click at [277, 159] on button "Room Service" at bounding box center [404, 162] width 7 height 7
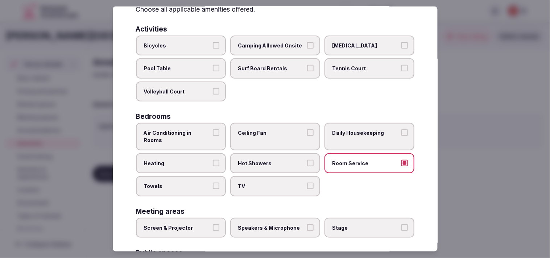
click at [277, 133] on span "Daily Housekeeping" at bounding box center [365, 132] width 67 height 7
click at [277, 133] on button "Daily Housekeeping" at bounding box center [404, 132] width 7 height 7
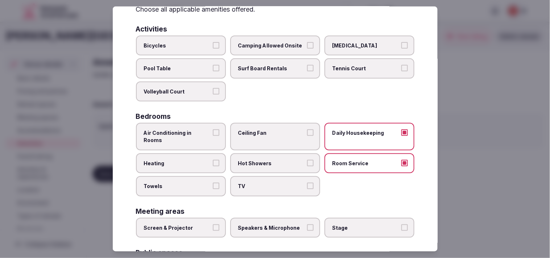
click at [277, 176] on label "TV" at bounding box center [275, 186] width 90 height 20
click at [277, 183] on button "TV" at bounding box center [310, 186] width 7 height 7
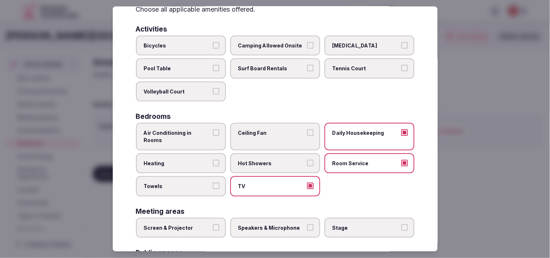
click at [200, 183] on span "Towels" at bounding box center [177, 186] width 67 height 7
click at [213, 183] on button "Towels" at bounding box center [216, 186] width 7 height 7
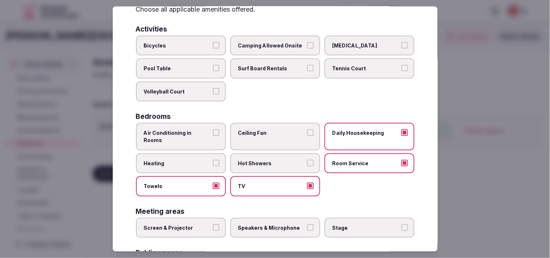
click at [275, 159] on span "Hot Showers" at bounding box center [271, 162] width 67 height 7
click at [277, 159] on button "Hot Showers" at bounding box center [310, 162] width 7 height 7
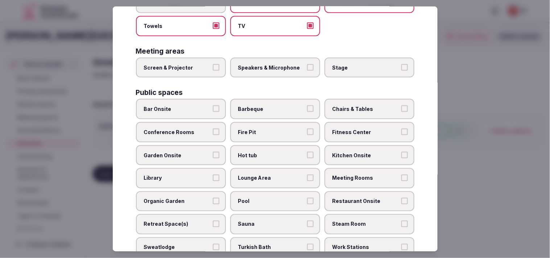
scroll to position [201, 0]
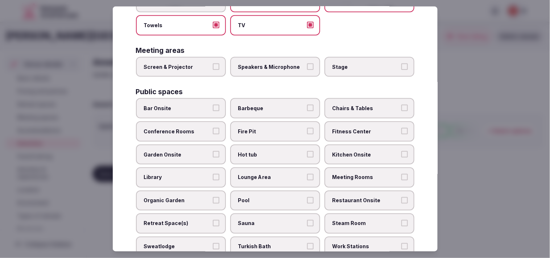
click at [277, 63] on span "Speakers & Microphone" at bounding box center [271, 66] width 67 height 7
click at [277, 63] on button "Speakers & Microphone" at bounding box center [310, 66] width 7 height 7
click at [208, 63] on span "Screen & Projector" at bounding box center [177, 66] width 67 height 7
click at [213, 63] on button "Screen & Projector" at bounding box center [216, 66] width 7 height 7
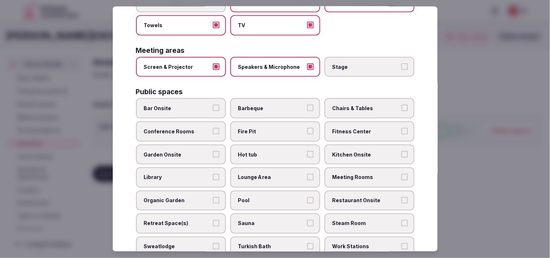
click at [270, 63] on span "Speakers & Microphone" at bounding box center [271, 66] width 67 height 7
click at [277, 63] on button "Speakers & Microphone" at bounding box center [310, 66] width 7 height 7
click at [272, 63] on span "Speakers & Microphone" at bounding box center [271, 66] width 67 height 7
click at [277, 63] on button "Speakers & Microphone" at bounding box center [310, 66] width 7 height 7
click at [277, 122] on label "Fitness Center" at bounding box center [369, 131] width 90 height 20
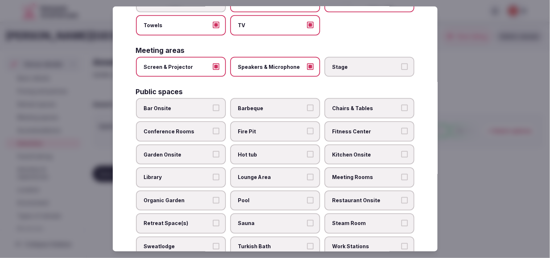
click at [277, 128] on button "Fitness Center" at bounding box center [404, 131] width 7 height 7
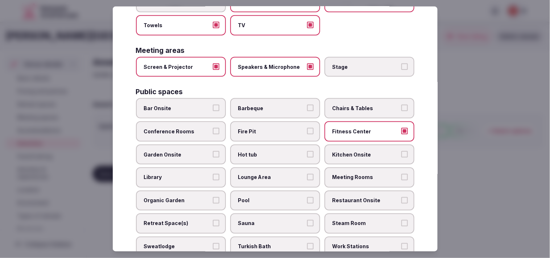
click at [277, 105] on span "Chairs & Tables" at bounding box center [365, 108] width 67 height 7
click at [277, 105] on button "Chairs & Tables" at bounding box center [404, 108] width 7 height 7
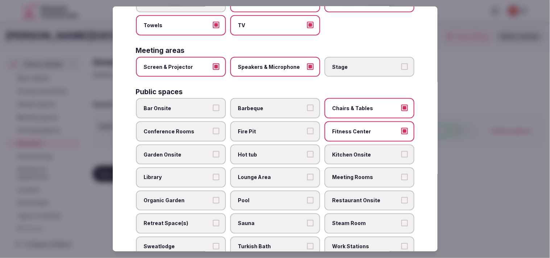
scroll to position [241, 0]
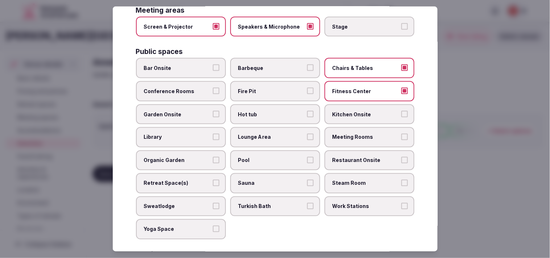
click at [277, 134] on span "Lounge Area" at bounding box center [271, 137] width 67 height 7
click at [277, 134] on button "Lounge Area" at bounding box center [310, 137] width 7 height 7
click at [277, 134] on span "Meeting Rooms" at bounding box center [365, 137] width 67 height 7
click at [277, 134] on button "Meeting Rooms" at bounding box center [404, 137] width 7 height 7
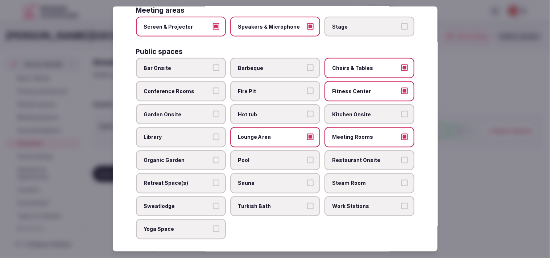
click at [277, 150] on label "Pool" at bounding box center [275, 160] width 90 height 20
click at [277, 157] on button "Pool" at bounding box center [310, 160] width 7 height 7
click at [277, 152] on label "Restaurant Onsite" at bounding box center [369, 160] width 90 height 20
click at [277, 157] on button "Restaurant Onsite" at bounding box center [404, 160] width 7 height 7
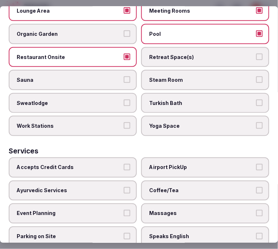
scroll to position [507, 0]
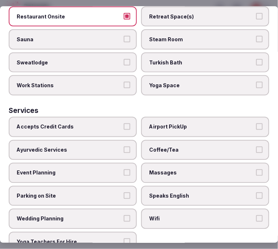
click at [99, 117] on label "Accepts Credit Cards" at bounding box center [73, 127] width 128 height 20
click at [124, 124] on button "Accepts Credit Cards" at bounding box center [127, 127] width 7 height 7
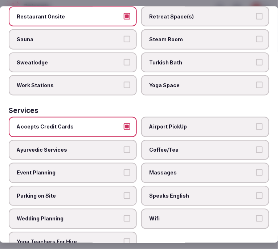
click at [219, 147] on span "Coffee/Tea" at bounding box center [201, 150] width 105 height 7
click at [256, 147] on button "Coffee/Tea" at bounding box center [259, 150] width 7 height 7
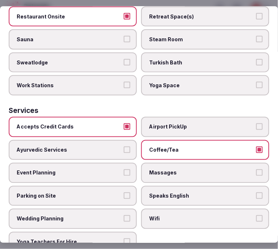
click at [209, 186] on label "Speaks English" at bounding box center [205, 196] width 128 height 20
click at [256, 193] on button "Speaks English" at bounding box center [259, 196] width 7 height 7
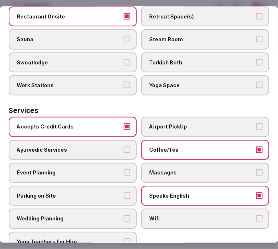
click at [209, 209] on label "Wifi" at bounding box center [205, 219] width 128 height 20
click at [256, 216] on button "Wifi" at bounding box center [259, 219] width 7 height 7
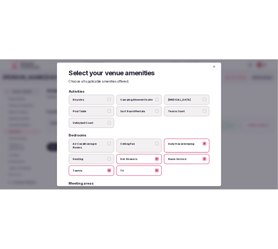
scroll to position [0, 0]
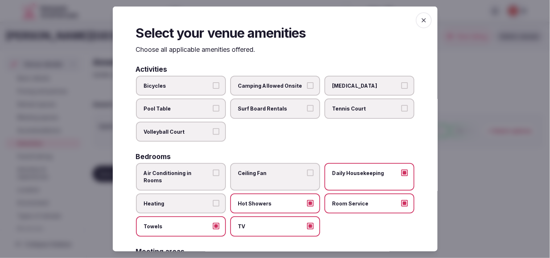
click at [277, 17] on icon "button" at bounding box center [423, 20] width 7 height 7
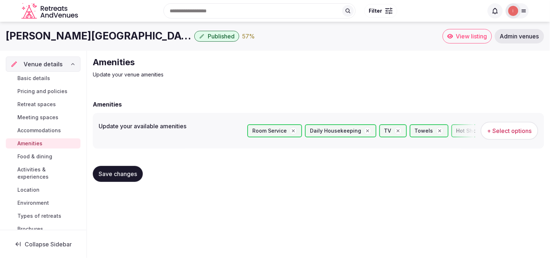
click at [133, 176] on span "Save changes" at bounding box center [118, 173] width 38 height 7
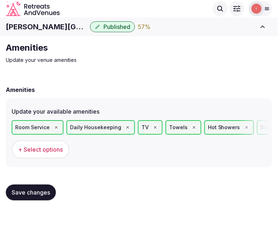
drag, startPoint x: 35, startPoint y: 195, endPoint x: 44, endPoint y: 188, distance: 11.1
click at [35, 195] on span "Save changes" at bounding box center [31, 192] width 38 height 7
drag, startPoint x: 43, startPoint y: 194, endPoint x: 49, endPoint y: 191, distance: 6.5
click at [46, 192] on span "Save changes" at bounding box center [31, 192] width 38 height 7
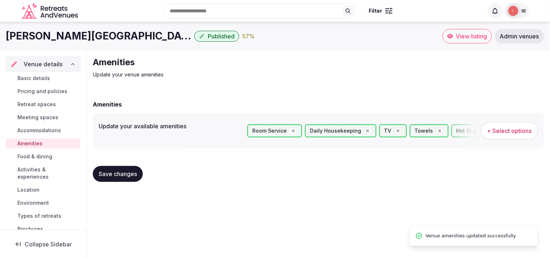
click at [28, 158] on span "Food & dining" at bounding box center [34, 156] width 35 height 7
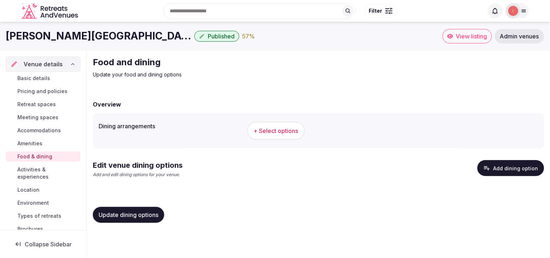
click at [277, 125] on button "+ Select options" at bounding box center [276, 131] width 58 height 18
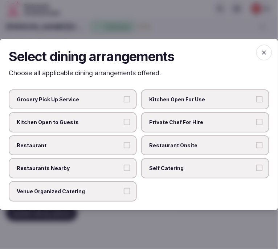
click at [241, 144] on span "Restaurant Onsite" at bounding box center [201, 145] width 105 height 7
click at [256, 144] on button "Restaurant Onsite" at bounding box center [259, 145] width 7 height 7
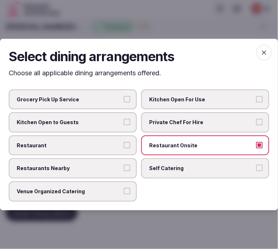
click at [91, 144] on span "Restaurant" at bounding box center [69, 145] width 105 height 7
click at [124, 144] on button "Restaurant" at bounding box center [127, 145] width 7 height 7
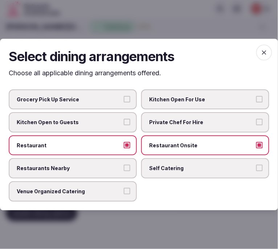
click at [124, 185] on label "Venue Organized Catering" at bounding box center [73, 192] width 128 height 20
click at [124, 188] on button "Venue Organized Catering" at bounding box center [127, 191] width 7 height 7
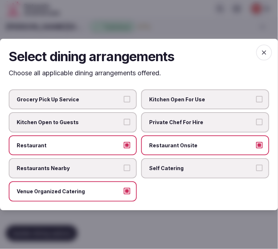
click at [108, 167] on span "Restaurants Nearby" at bounding box center [69, 168] width 105 height 7
click at [124, 167] on button "Restaurants Nearby" at bounding box center [127, 168] width 7 height 7
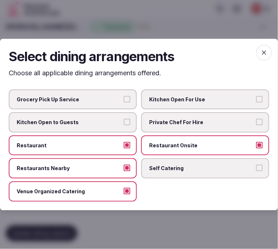
click at [265, 52] on icon "button" at bounding box center [263, 52] width 7 height 7
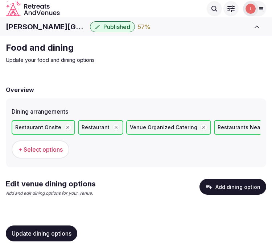
click at [70, 232] on span "Update dining options" at bounding box center [42, 233] width 60 height 7
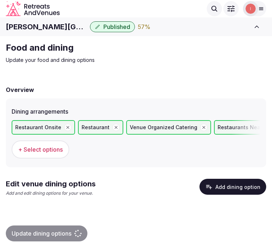
click at [224, 183] on button "Add dining option" at bounding box center [232, 187] width 67 height 16
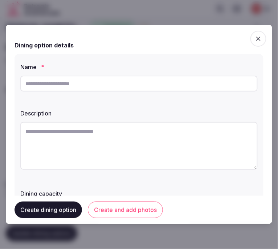
click at [89, 81] on input "text" at bounding box center [138, 84] width 237 height 16
paste input "**********"
type input "**********"
click at [158, 149] on textarea at bounding box center [138, 146] width 237 height 48
paste textarea "**********"
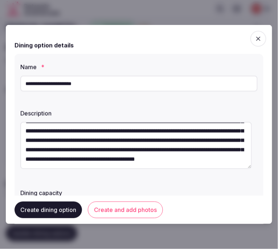
scroll to position [38, 0]
type textarea "**********"
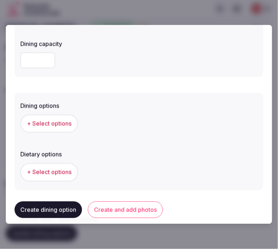
scroll to position [161, 0]
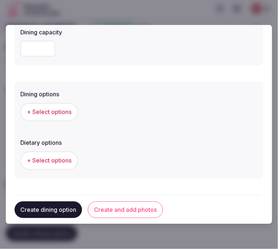
click at [64, 109] on span "+ Select options" at bounding box center [49, 112] width 45 height 8
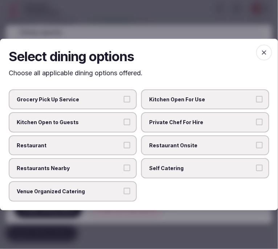
click at [186, 147] on span "Restaurant Onsite" at bounding box center [201, 145] width 105 height 7
click at [256, 147] on button "Restaurant Onsite" at bounding box center [259, 145] width 7 height 7
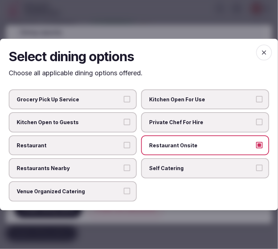
click at [118, 142] on span "Restaurant" at bounding box center [69, 145] width 105 height 7
click at [124, 142] on button "Restaurant" at bounding box center [127, 145] width 7 height 7
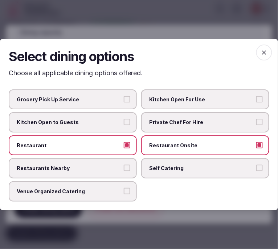
click at [265, 50] on icon "button" at bounding box center [263, 52] width 7 height 7
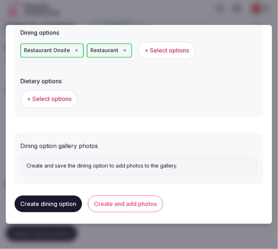
scroll to position [224, 0]
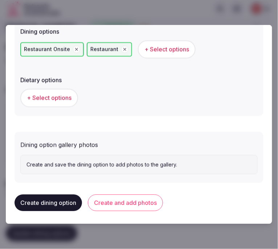
click at [64, 96] on span "+ Select options" at bounding box center [49, 98] width 45 height 8
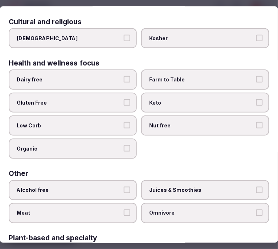
scroll to position [0, 0]
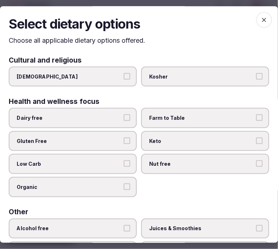
click at [245, 24] on h2 "Select dietary options" at bounding box center [139, 24] width 260 height 18
click at [260, 19] on icon "button" at bounding box center [263, 19] width 7 height 7
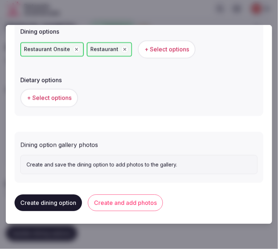
click at [141, 199] on button "Create and add photos" at bounding box center [125, 203] width 75 height 17
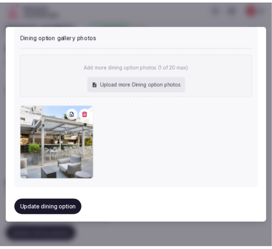
scroll to position [336, 0]
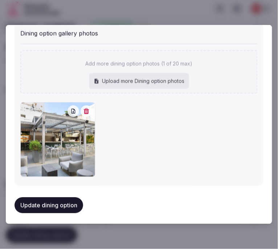
click at [41, 202] on button "Update dining option" at bounding box center [48, 205] width 68 height 16
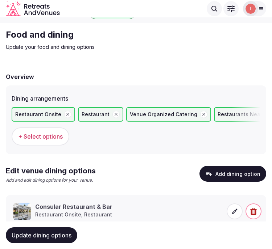
scroll to position [35, 0]
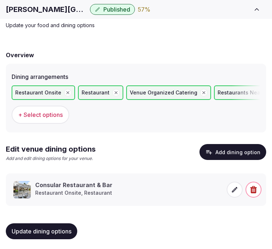
click at [34, 225] on button "Update dining options" at bounding box center [41, 232] width 71 height 16
click at [60, 228] on span "Update dining options" at bounding box center [42, 231] width 60 height 7
click at [42, 225] on button "Update dining options" at bounding box center [41, 232] width 71 height 16
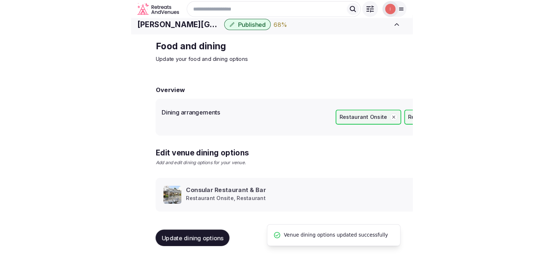
scroll to position [8, 0]
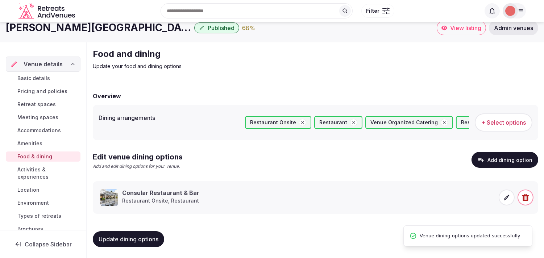
click at [41, 172] on span "Activities & experiences" at bounding box center [47, 173] width 60 height 14
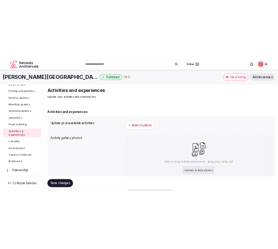
scroll to position [40, 0]
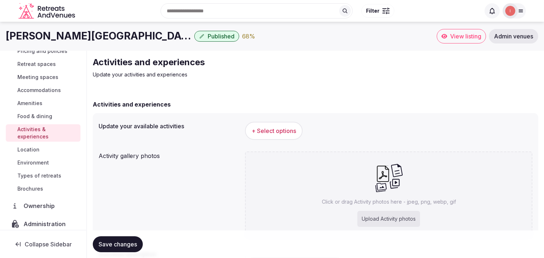
click at [277, 128] on span "+ Select options" at bounding box center [273, 131] width 45 height 8
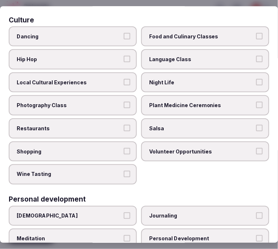
click at [88, 79] on span "Local Cultural Experiences" at bounding box center [69, 82] width 105 height 7
click at [124, 79] on button "Local Cultural Experiences" at bounding box center [127, 82] width 7 height 7
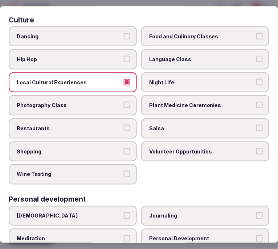
click at [162, 84] on span "Night Life" at bounding box center [201, 82] width 105 height 7
click at [256, 84] on button "Night Life" at bounding box center [259, 82] width 7 height 7
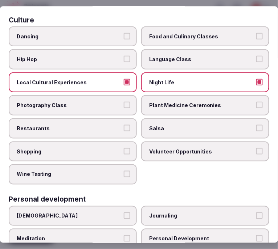
click at [227, 13] on div "Select your activities Choose all applicable activities offered. Culture Dancin…" at bounding box center [139, 124] width 278 height 237
click at [176, 121] on label "Salsa" at bounding box center [205, 128] width 128 height 20
click at [256, 125] on button "Salsa" at bounding box center [259, 128] width 7 height 7
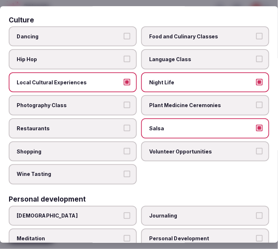
click at [176, 120] on label "Salsa" at bounding box center [205, 128] width 128 height 20
click at [256, 125] on button "Salsa" at bounding box center [259, 128] width 7 height 7
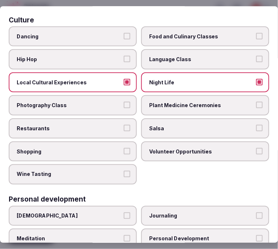
click at [129, 129] on label "Restaurants" at bounding box center [73, 128] width 128 height 20
click at [129, 129] on button "Restaurants" at bounding box center [127, 128] width 7 height 7
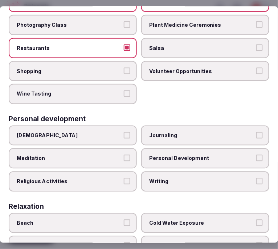
scroll to position [161, 0]
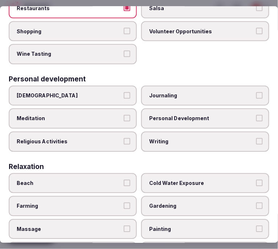
click at [189, 109] on label "Personal Development" at bounding box center [205, 119] width 128 height 20
click at [256, 115] on button "Personal Development" at bounding box center [259, 118] width 7 height 7
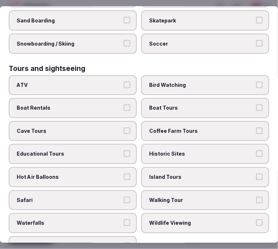
scroll to position [644, 0]
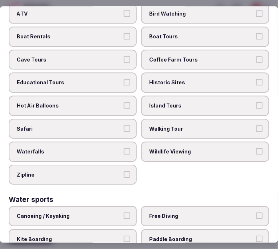
click at [164, 125] on span "Walking Tour" at bounding box center [201, 128] width 105 height 7
click at [256, 125] on button "Walking Tour" at bounding box center [259, 128] width 7 height 7
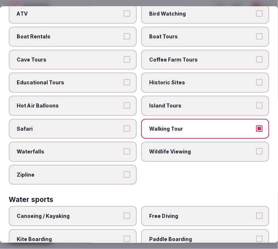
click at [175, 73] on label "Historic Sites" at bounding box center [205, 83] width 128 height 20
click at [256, 79] on button "Historic Sites" at bounding box center [259, 82] width 7 height 7
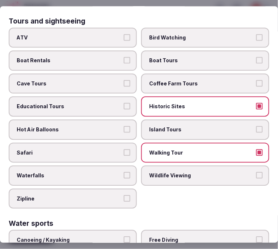
scroll to position [604, 0]
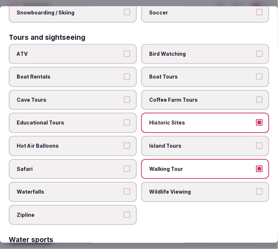
click at [181, 120] on span "Historic Sites" at bounding box center [201, 123] width 105 height 7
click at [256, 120] on button "Historic Sites" at bounding box center [259, 123] width 7 height 7
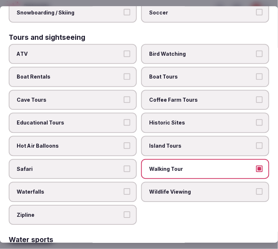
click at [176, 142] on span "Island Tours" at bounding box center [201, 145] width 105 height 7
click at [256, 142] on button "Island Tours" at bounding box center [259, 145] width 7 height 7
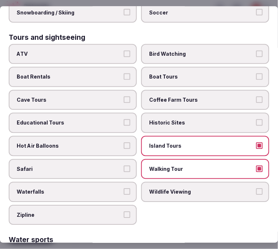
drag, startPoint x: 174, startPoint y: 136, endPoint x: 177, endPoint y: 132, distance: 4.1
click at [176, 136] on label "Island Tours" at bounding box center [205, 146] width 128 height 20
click at [187, 120] on span "Historic Sites" at bounding box center [201, 123] width 105 height 7
click at [256, 120] on button "Historic Sites" at bounding box center [259, 123] width 7 height 7
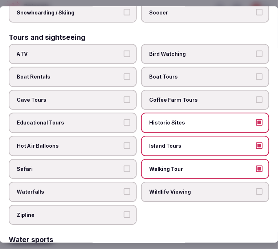
click at [256, 142] on button "Island Tours" at bounding box center [259, 145] width 7 height 7
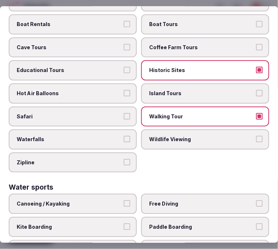
scroll to position [727, 0]
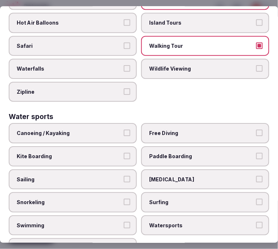
click at [125, 222] on button "Swimming" at bounding box center [127, 225] width 7 height 7
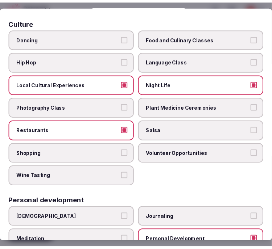
scroll to position [2, 0]
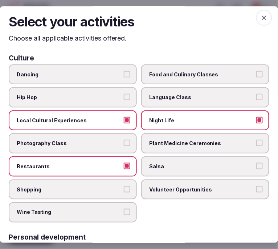
click at [260, 16] on icon "button" at bounding box center [263, 17] width 7 height 7
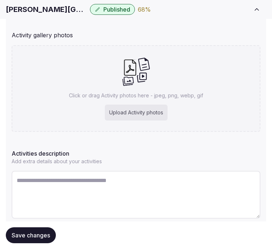
scroll to position [168, 0]
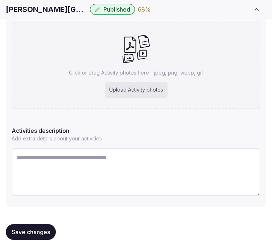
click at [130, 164] on textarea at bounding box center [136, 172] width 249 height 48
click at [155, 175] on textarea at bounding box center [136, 172] width 249 height 48
paste textarea "**********"
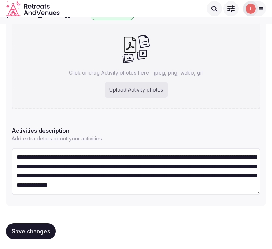
scroll to position [128, 0]
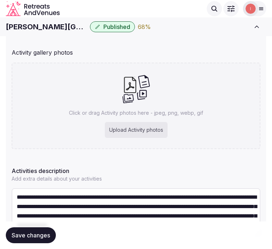
type textarea "**********"
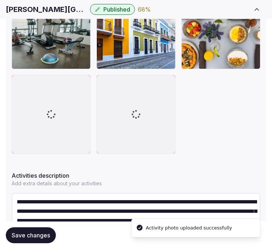
scroll to position [375, 0]
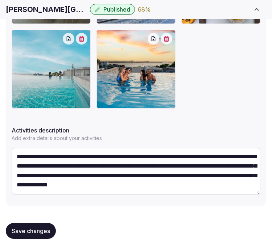
click at [39, 228] on span "Save changes" at bounding box center [31, 231] width 38 height 7
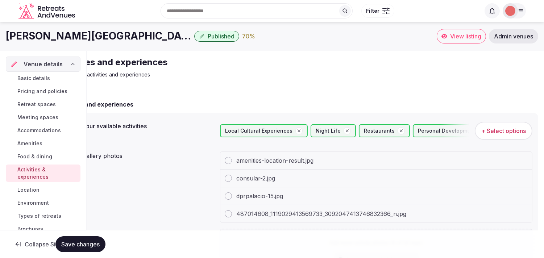
scroll to position [19, 0]
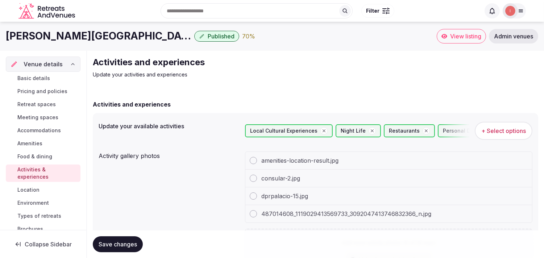
click at [29, 189] on span "Location" at bounding box center [28, 189] width 22 height 7
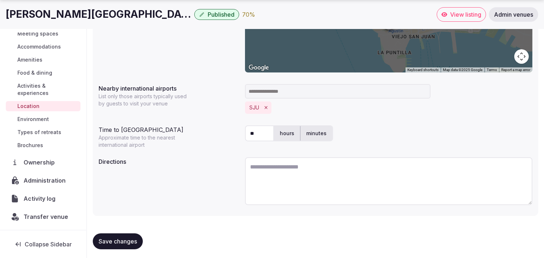
scroll to position [180, 0]
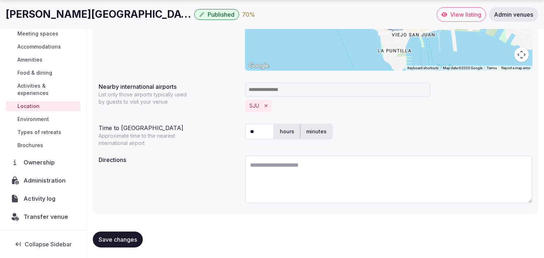
click at [46, 121] on span "Environment" at bounding box center [33, 119] width 32 height 7
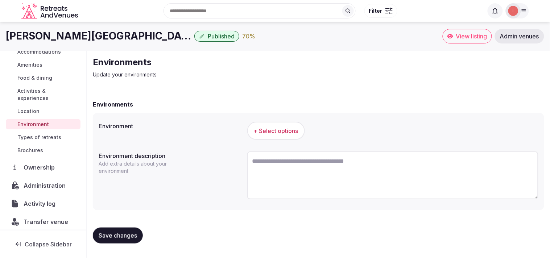
scroll to position [84, 0]
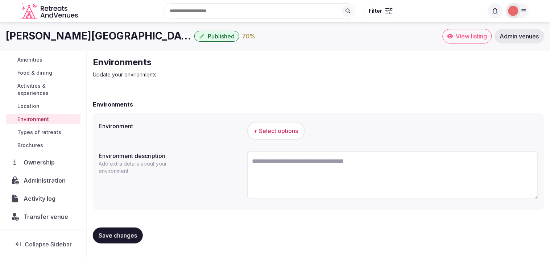
click at [277, 125] on button "+ Select options" at bounding box center [276, 131] width 58 height 18
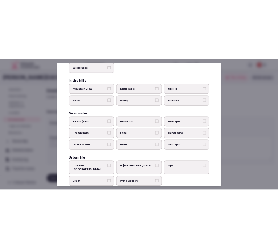
scroll to position [162, 0]
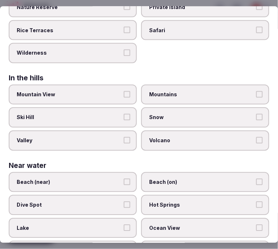
click at [96, 179] on span "Beach (near)" at bounding box center [69, 182] width 105 height 7
click at [124, 179] on button "Beach (near)" at bounding box center [127, 182] width 7 height 7
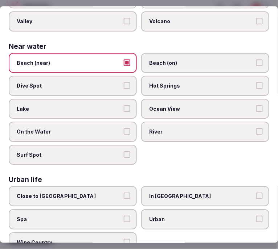
scroll to position [287, 0]
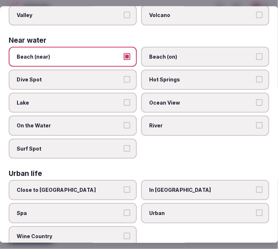
click at [183, 210] on span "Urban" at bounding box center [201, 213] width 105 height 7
click at [256, 210] on button "Urban" at bounding box center [259, 213] width 7 height 7
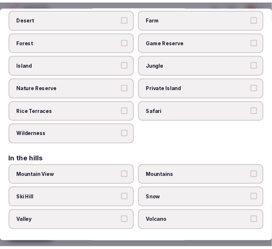
scroll to position [0, 0]
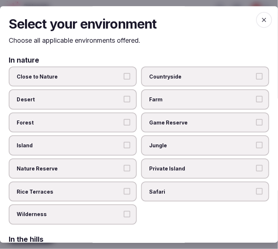
click at [257, 24] on span "button" at bounding box center [264, 20] width 16 height 16
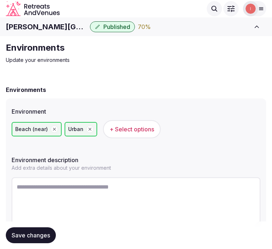
scroll to position [30, 0]
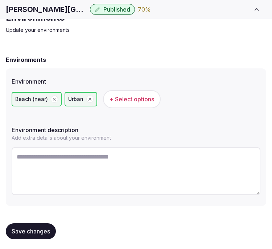
drag, startPoint x: 45, startPoint y: 230, endPoint x: 46, endPoint y: 225, distance: 4.9
click at [45, 230] on span "Save changes" at bounding box center [31, 231] width 38 height 7
click at [48, 232] on span "Save changes" at bounding box center [31, 231] width 38 height 7
click at [49, 224] on button "Save changes" at bounding box center [31, 232] width 50 height 16
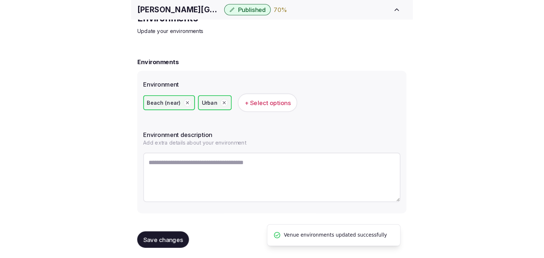
scroll to position [0, 0]
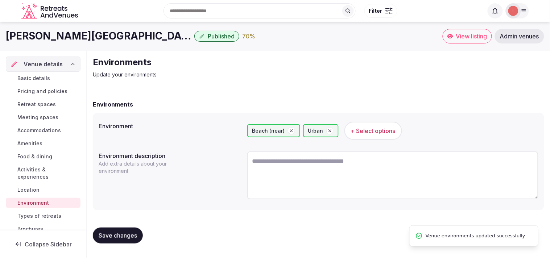
click at [24, 217] on span "Types of retreats" at bounding box center [39, 215] width 44 height 7
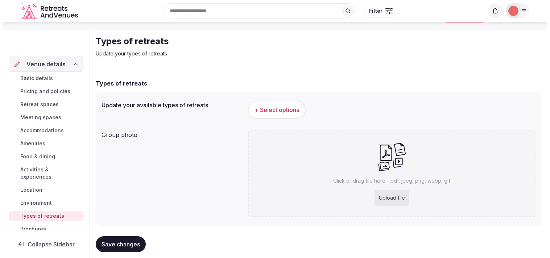
scroll to position [33, 0]
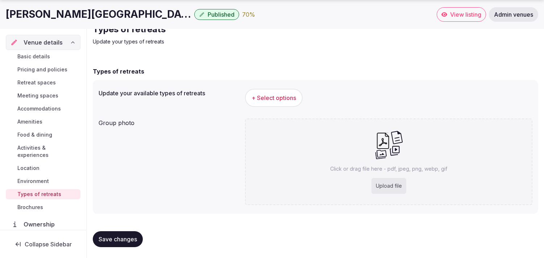
click at [275, 98] on span "+ Select options" at bounding box center [273, 98] width 45 height 8
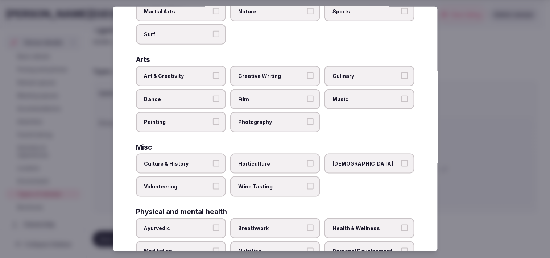
scroll to position [121, 0]
click at [215, 72] on button "Art & Creativity" at bounding box center [216, 75] width 7 height 7
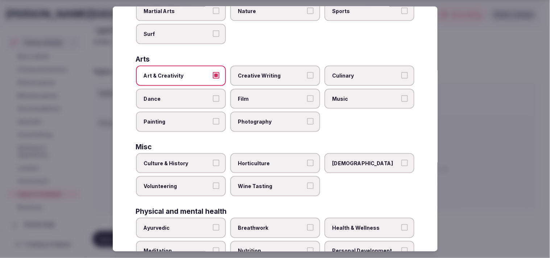
click at [215, 153] on label "Culture & History" at bounding box center [181, 163] width 90 height 20
click at [215, 160] on button "Culture & History" at bounding box center [216, 163] width 7 height 7
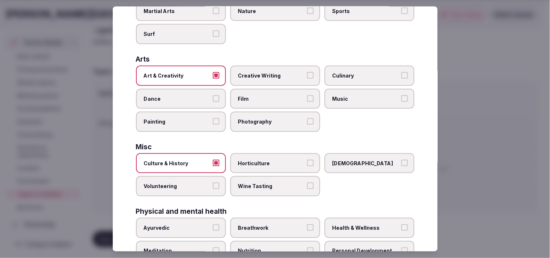
scroll to position [0, 0]
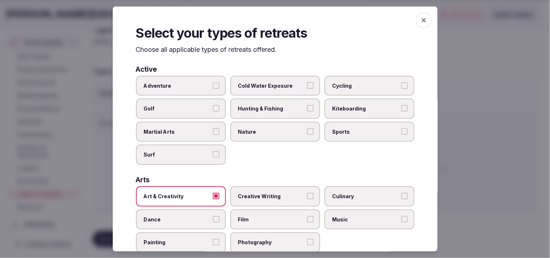
click at [203, 85] on span "Adventure" at bounding box center [177, 85] width 67 height 7
click at [213, 85] on button "Adventure" at bounding box center [216, 85] width 7 height 7
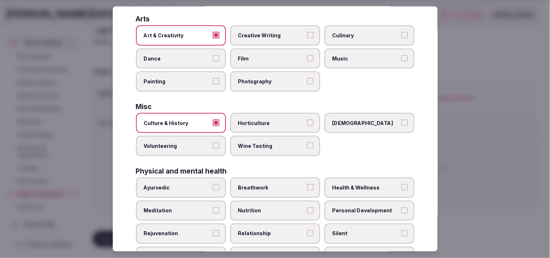
scroll to position [277, 0]
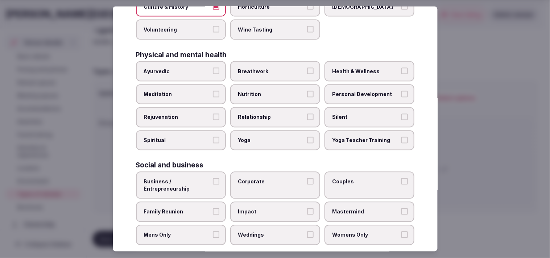
click at [277, 84] on label "Personal Development" at bounding box center [369, 94] width 90 height 20
click at [277, 91] on button "Personal Development" at bounding box center [404, 94] width 7 height 7
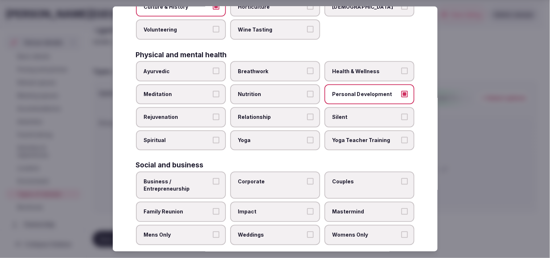
click at [276, 75] on div "Ayurvedic Breathwork Health & Wellness Meditation Nutrition Personal Developmen…" at bounding box center [275, 105] width 278 height 89
click at [277, 114] on button "Relationship" at bounding box center [310, 117] width 7 height 7
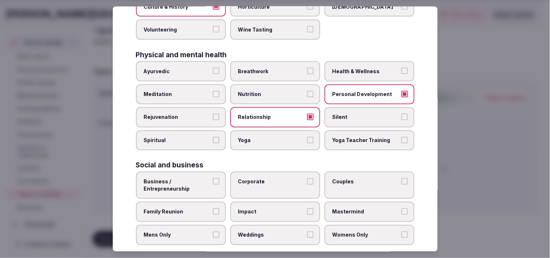
click at [188, 178] on span "Business / Entrepreneurship" at bounding box center [177, 185] width 67 height 14
click at [213, 178] on button "Business / Entrepreneurship" at bounding box center [216, 181] width 7 height 7
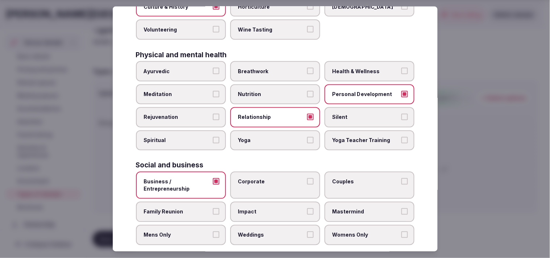
click at [274, 183] on label "Corporate" at bounding box center [275, 185] width 90 height 27
click at [277, 183] on button "Corporate" at bounding box center [310, 181] width 7 height 7
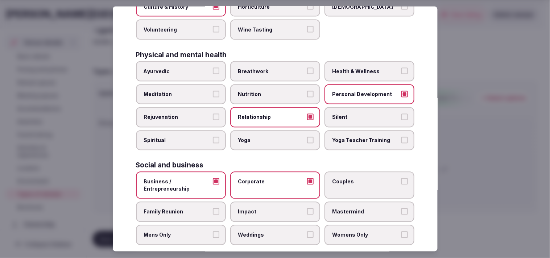
drag, startPoint x: 367, startPoint y: 171, endPoint x: 354, endPoint y: 172, distance: 12.4
click at [277, 178] on span "Couples" at bounding box center [365, 181] width 67 height 7
click at [277, 178] on button "Couples" at bounding box center [404, 181] width 7 height 7
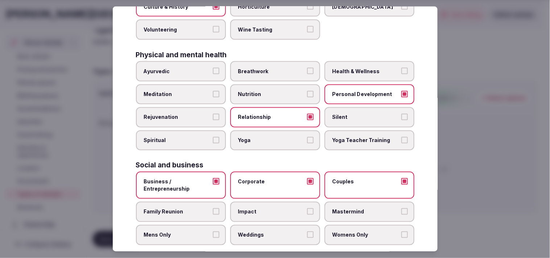
click at [201, 208] on span "Family Reunion" at bounding box center [177, 211] width 67 height 7
click at [213, 208] on button "Family Reunion" at bounding box center [216, 211] width 7 height 7
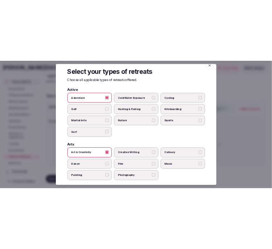
scroll to position [0, 0]
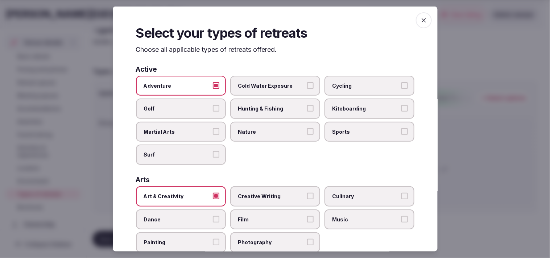
click at [277, 18] on icon "button" at bounding box center [423, 20] width 7 height 7
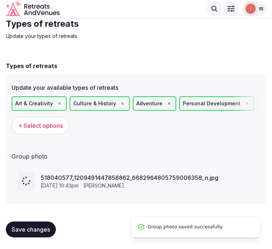
scroll to position [22, 0]
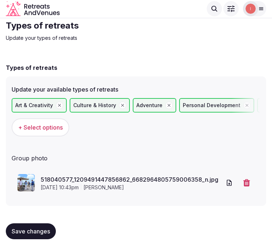
click at [42, 228] on span "Save changes" at bounding box center [31, 231] width 38 height 7
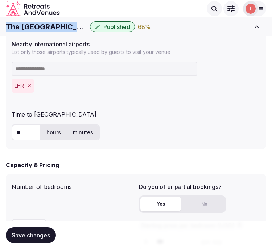
scroll to position [415, 0]
